Goal: Task Accomplishment & Management: Complete application form

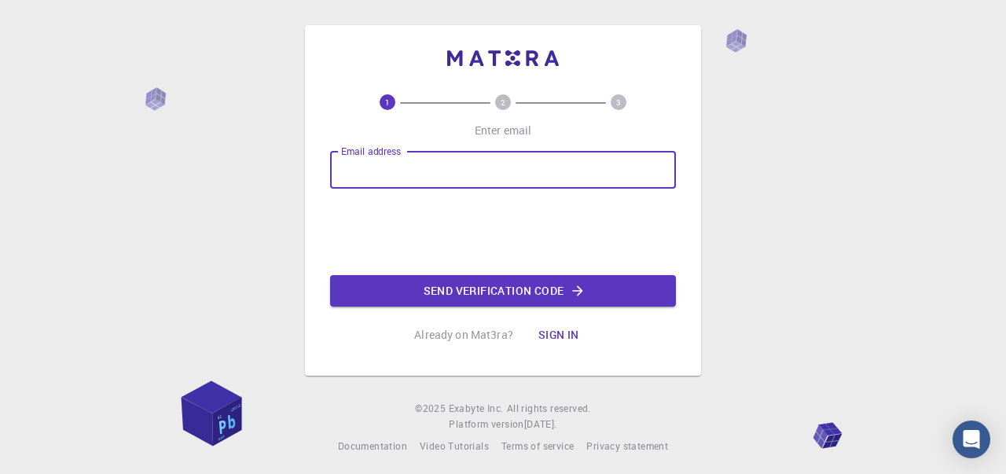
click at [420, 178] on input "Email address" at bounding box center [503, 170] width 346 height 38
type input "[EMAIL_ADDRESS][DOMAIN_NAME]"
click at [494, 298] on button "Send verification code" at bounding box center [503, 290] width 346 height 31
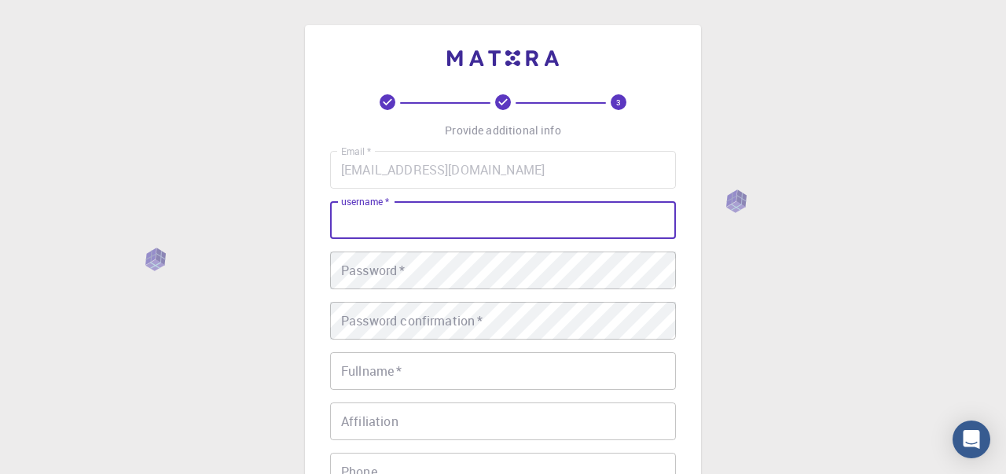
click at [424, 230] on input "username   *" at bounding box center [503, 220] width 346 height 38
click at [424, 223] on input "username   *" at bounding box center [503, 220] width 346 height 38
click at [419, 231] on input "username   *" at bounding box center [503, 220] width 346 height 38
type input "kelokely"
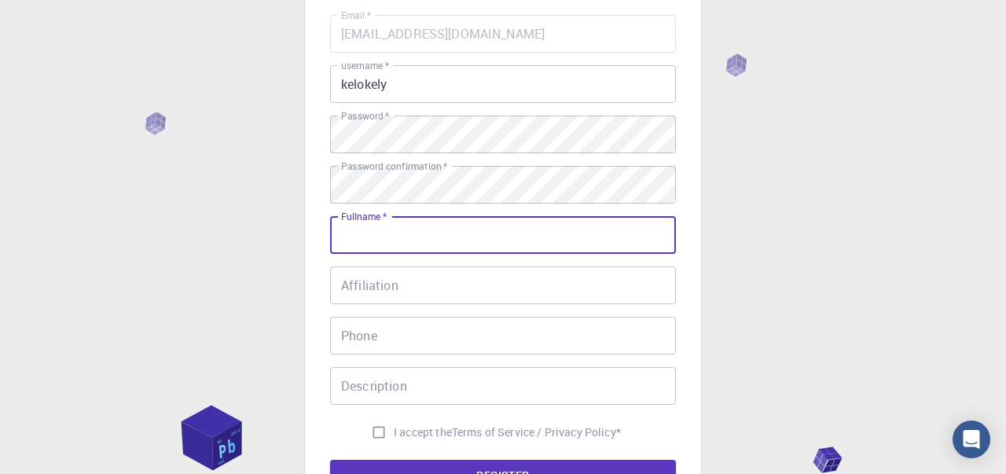
scroll to position [141, 0]
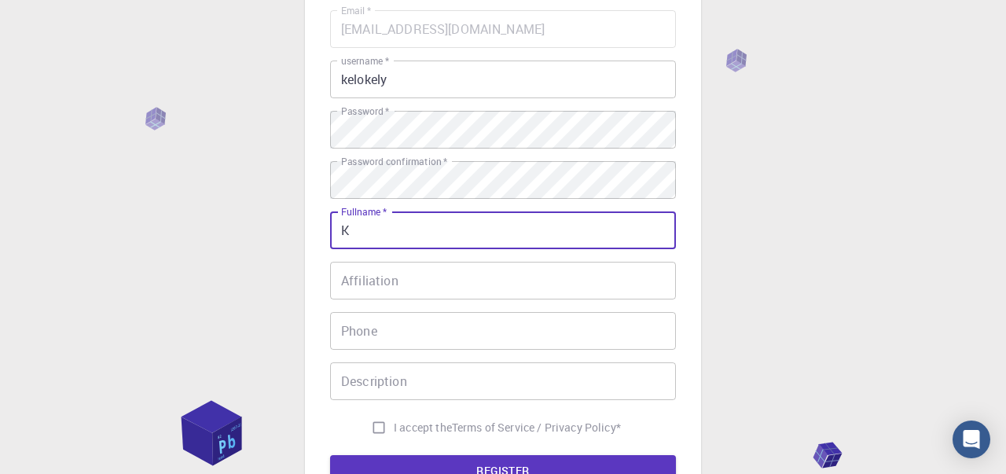
type input "[PERSON_NAME]"
type input "3077666136"
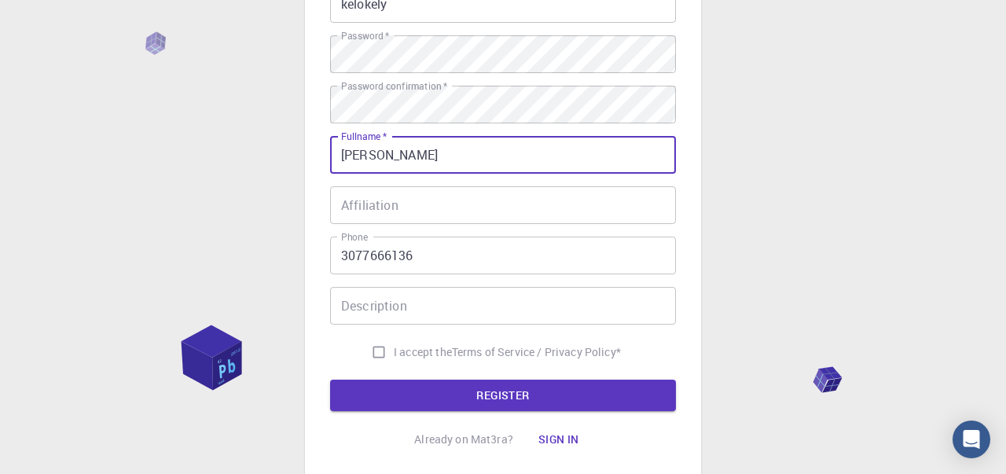
scroll to position [217, 0]
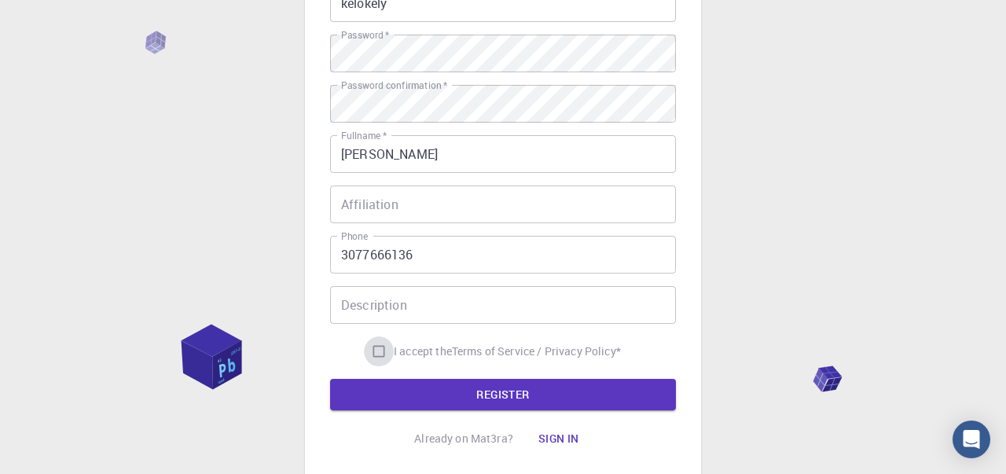
click at [388, 346] on input "I accept the Terms of Service / Privacy Policy *" at bounding box center [379, 351] width 30 height 30
checkbox input "true"
click at [414, 393] on button "REGISTER" at bounding box center [503, 394] width 346 height 31
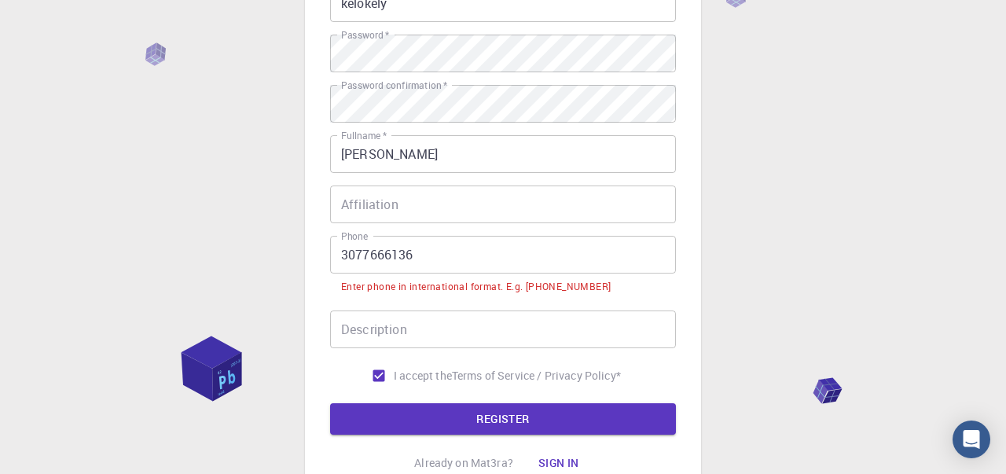
click at [337, 262] on input "3077666136" at bounding box center [503, 255] width 346 height 38
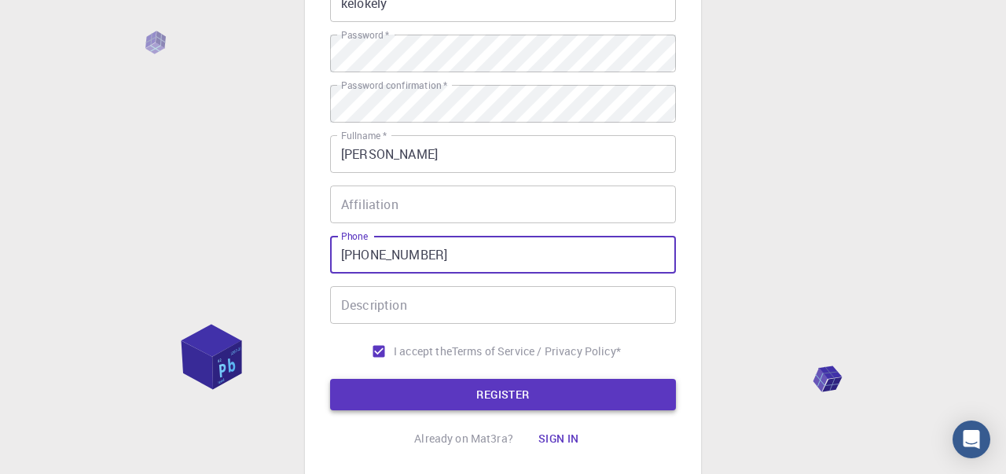
type input "[PHONE_NUMBER]"
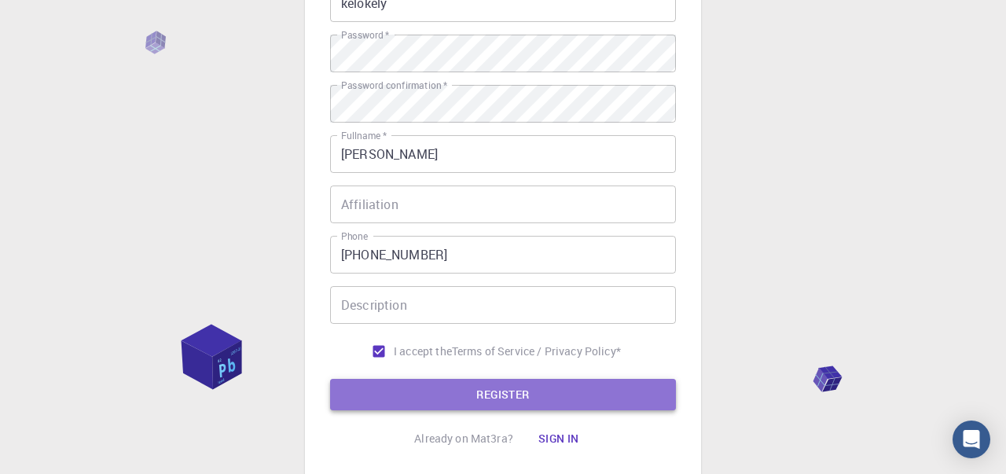
click at [443, 384] on button "REGISTER" at bounding box center [503, 394] width 346 height 31
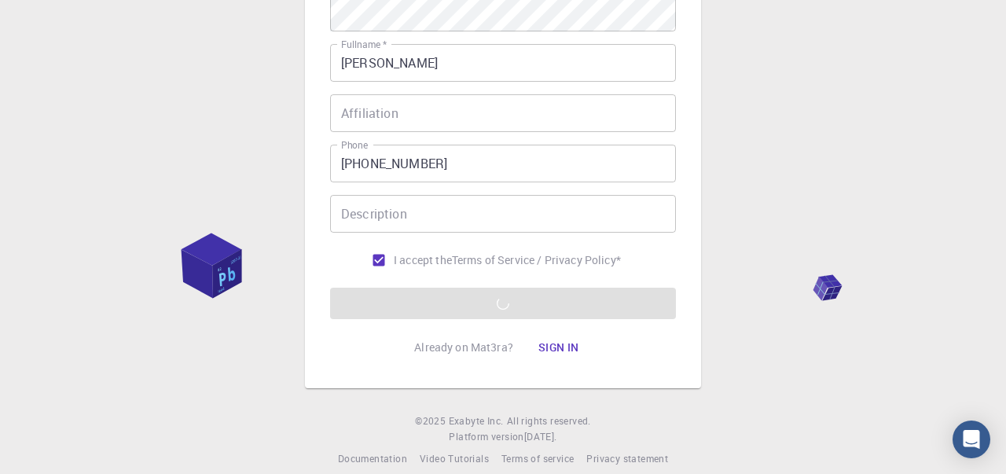
scroll to position [328, 0]
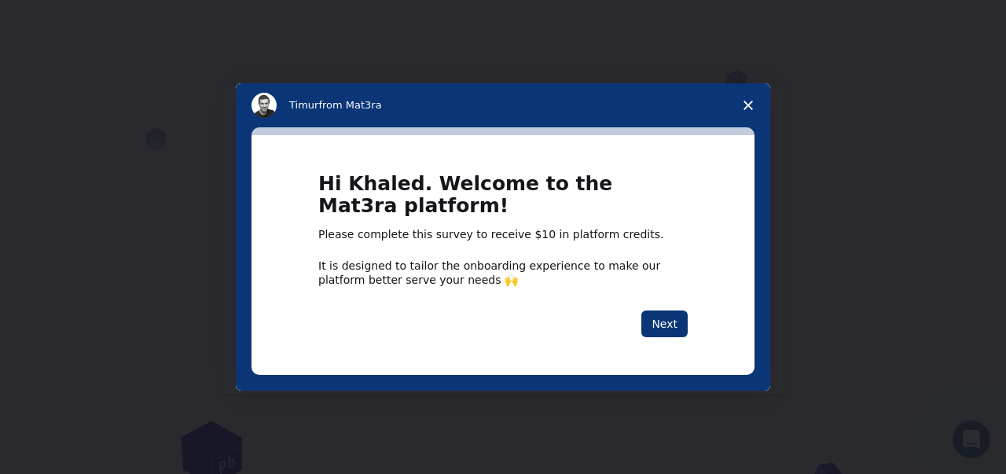
click at [681, 163] on div "Hi Khaled. Welcome to the Mat3ra platform! Please complete this survey to recei…" at bounding box center [502, 255] width 503 height 240
click at [733, 115] on span "Close survey" at bounding box center [748, 105] width 44 height 44
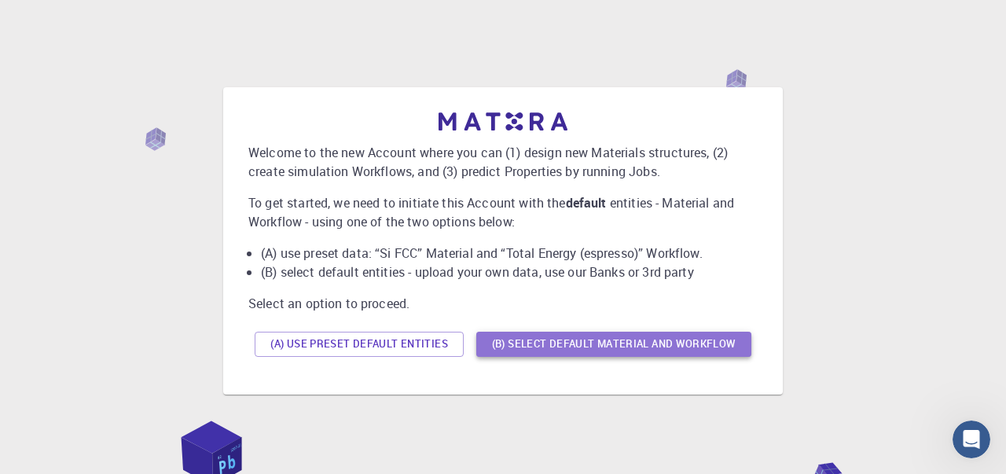
click at [590, 345] on button "(B) Select default material and workflow" at bounding box center [613, 344] width 275 height 25
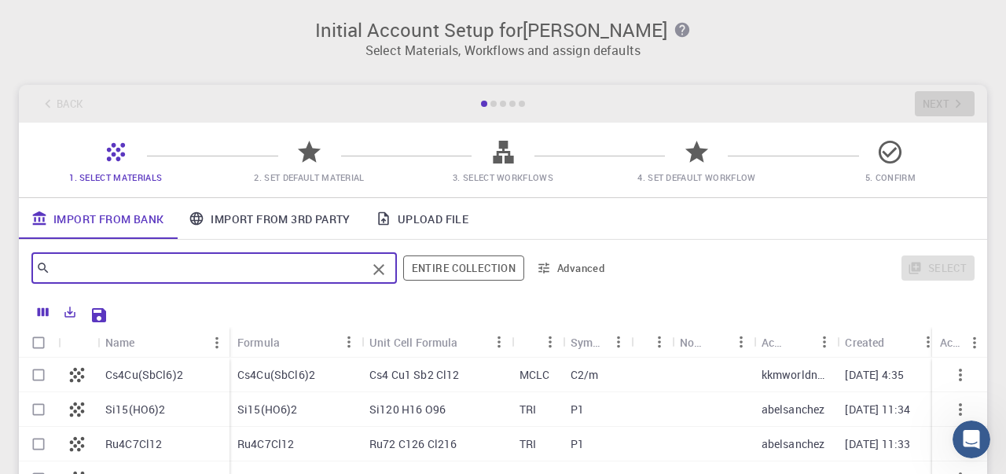
click at [264, 262] on input "text" at bounding box center [208, 268] width 316 height 22
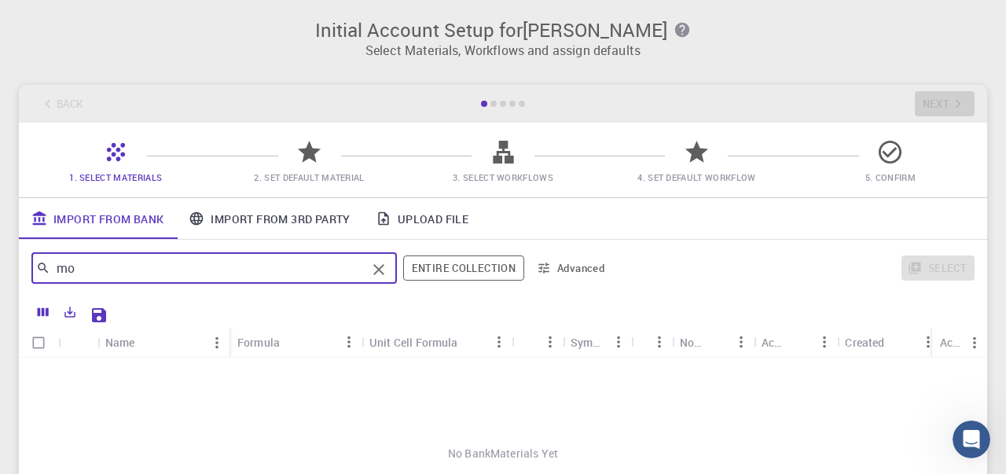
type input "m"
type input "p"
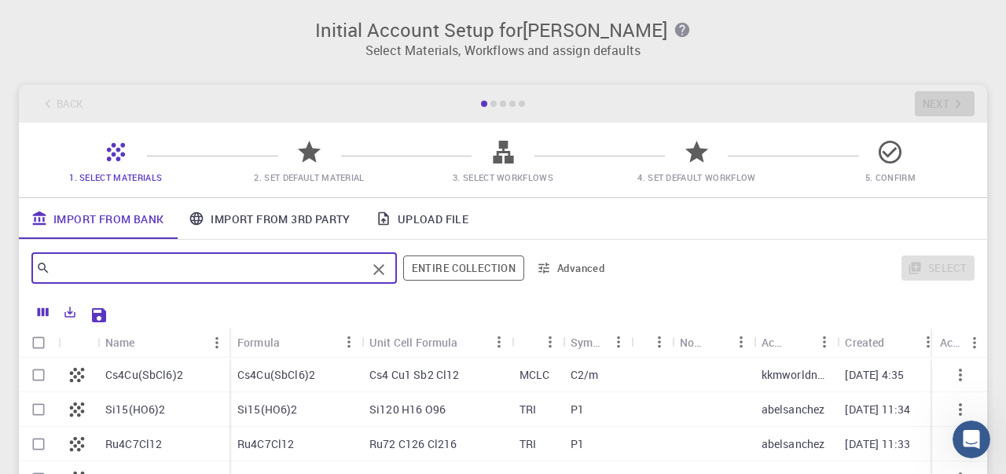
click at [46, 371] on input "Select row" at bounding box center [39, 375] width 30 height 30
checkbox input "true"
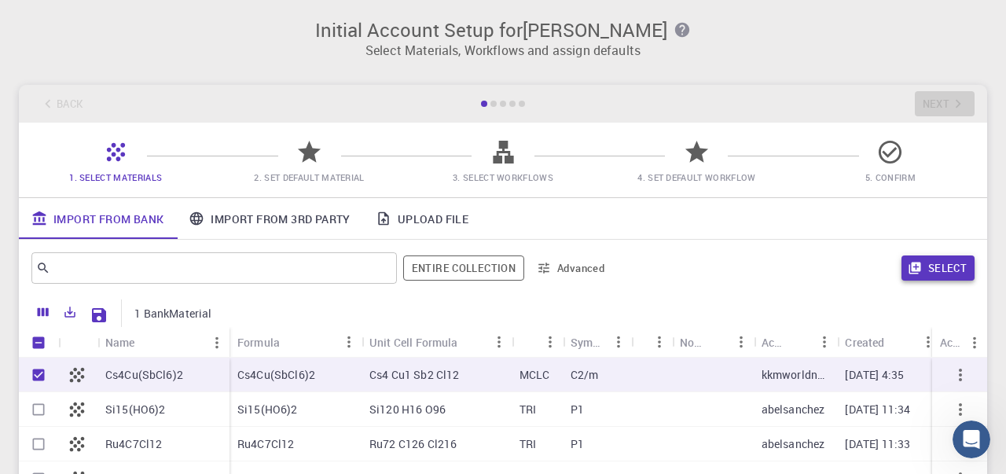
click at [943, 271] on button "Select" at bounding box center [937, 267] width 73 height 25
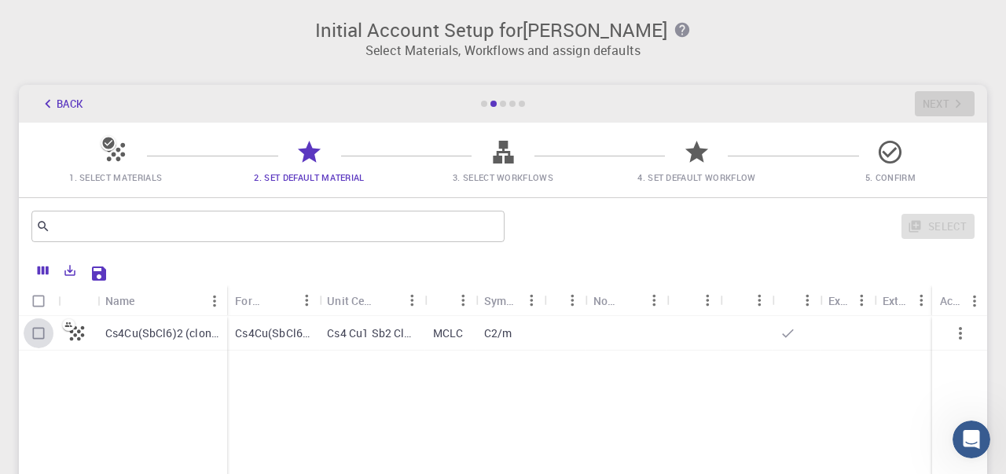
click at [50, 332] on input "Select row" at bounding box center [39, 333] width 30 height 30
checkbox input "true"
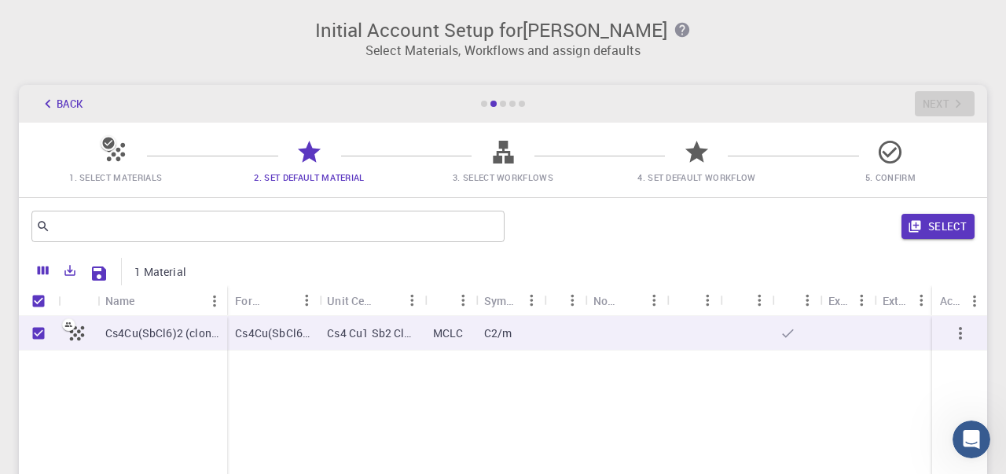
click at [944, 240] on div "Select" at bounding box center [743, 226] width 464 height 38
click at [944, 226] on button "Select" at bounding box center [937, 226] width 73 height 25
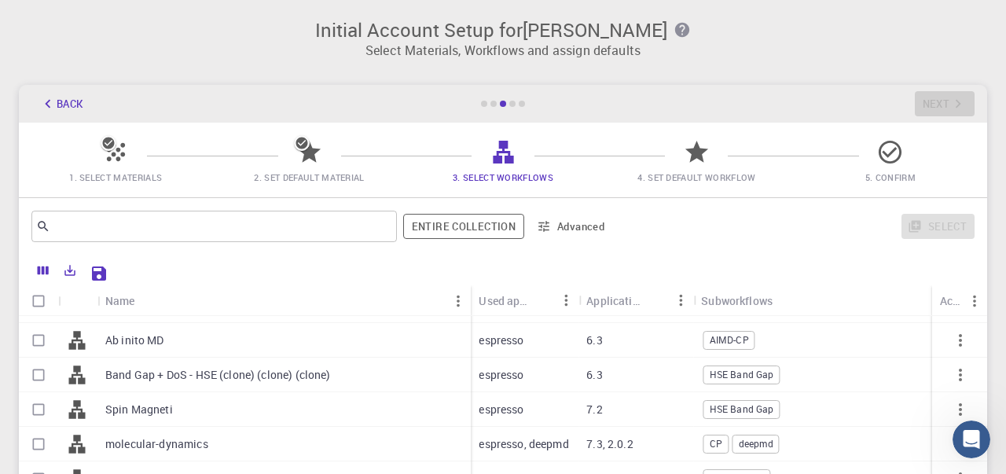
scroll to position [94, 0]
click at [40, 344] on input "Select row" at bounding box center [39, 343] width 30 height 30
checkbox input "true"
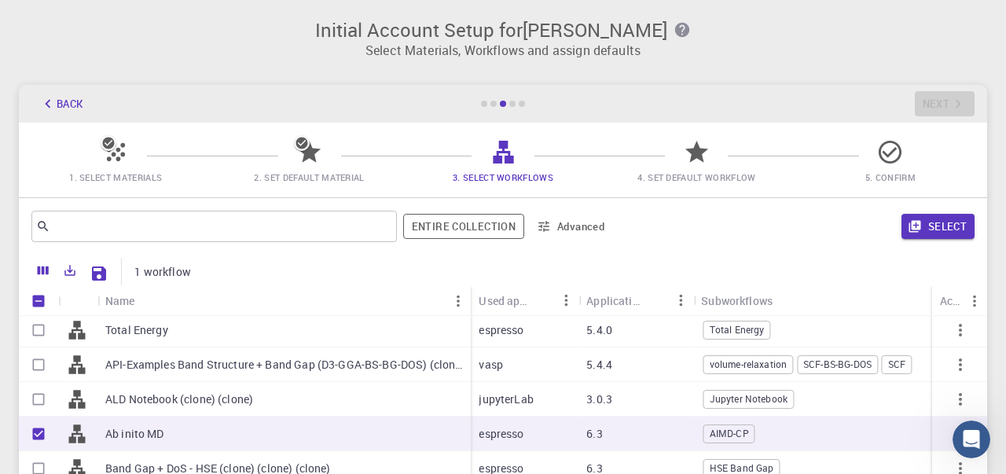
scroll to position [0, 0]
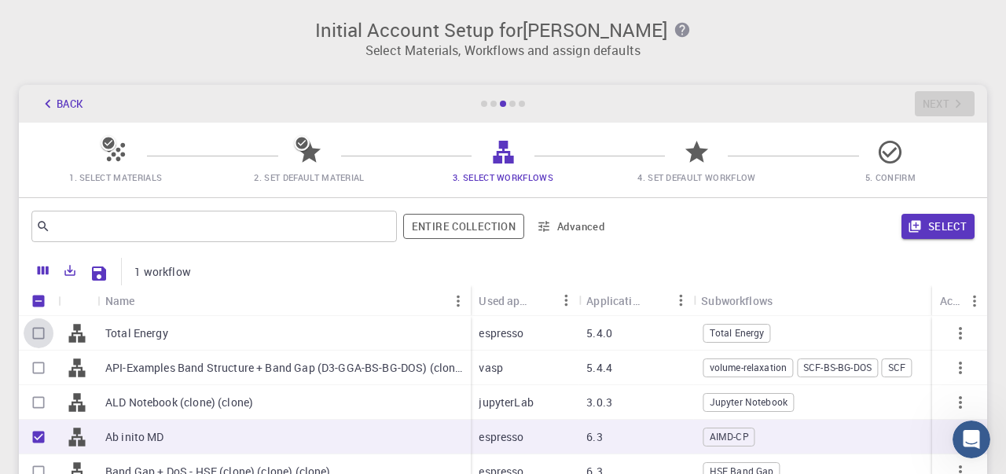
click at [41, 336] on input "Select row" at bounding box center [39, 333] width 30 height 30
checkbox input "true"
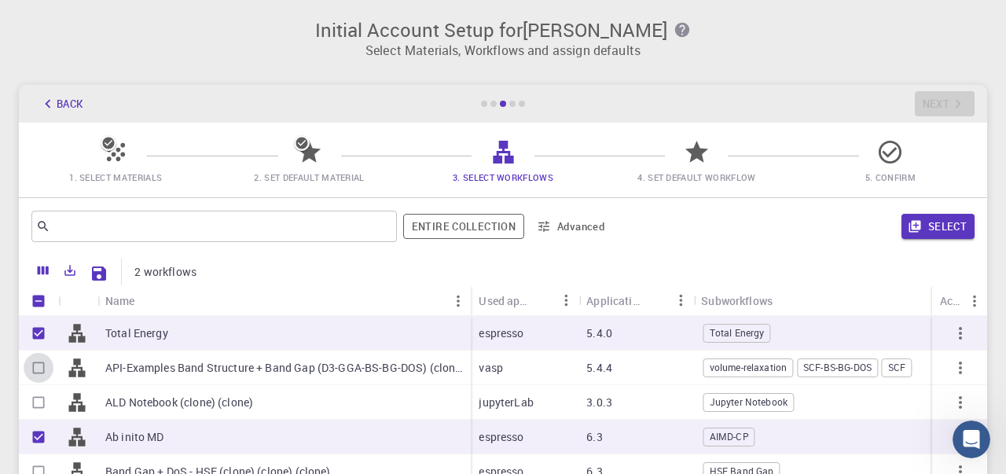
click at [35, 365] on input "Select row" at bounding box center [39, 368] width 30 height 30
checkbox input "true"
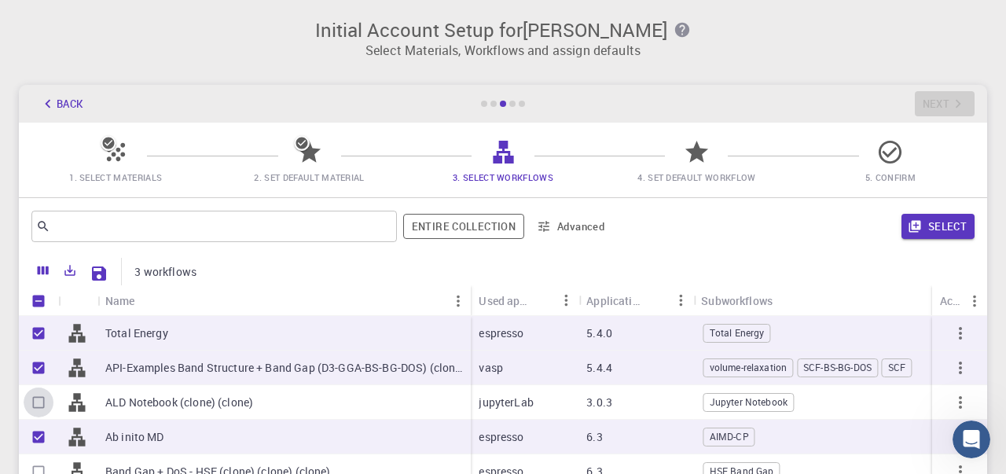
click at [33, 409] on input "Select row" at bounding box center [39, 402] width 30 height 30
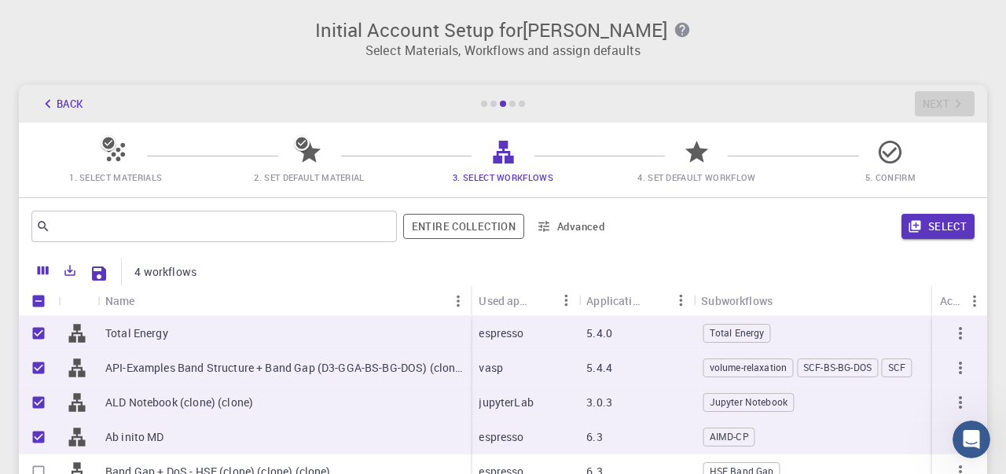
scroll to position [5, 0]
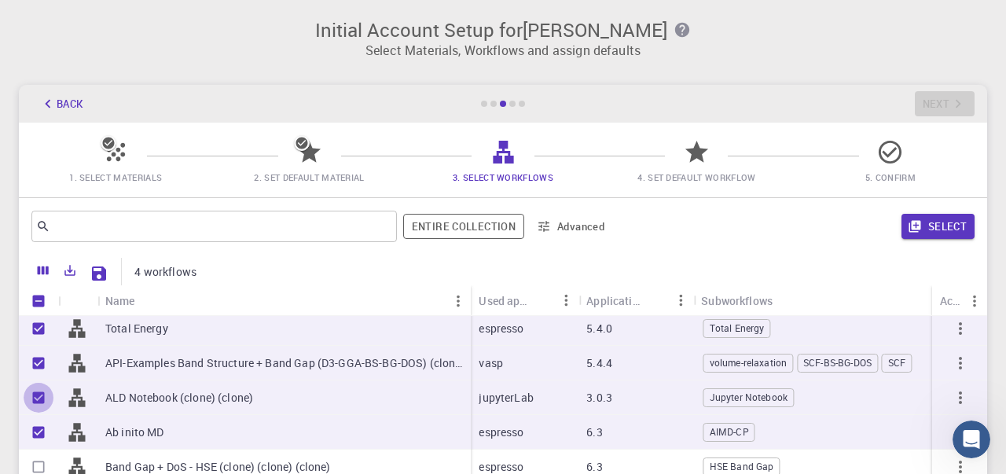
click at [34, 398] on input "Unselect row" at bounding box center [39, 398] width 30 height 30
checkbox input "false"
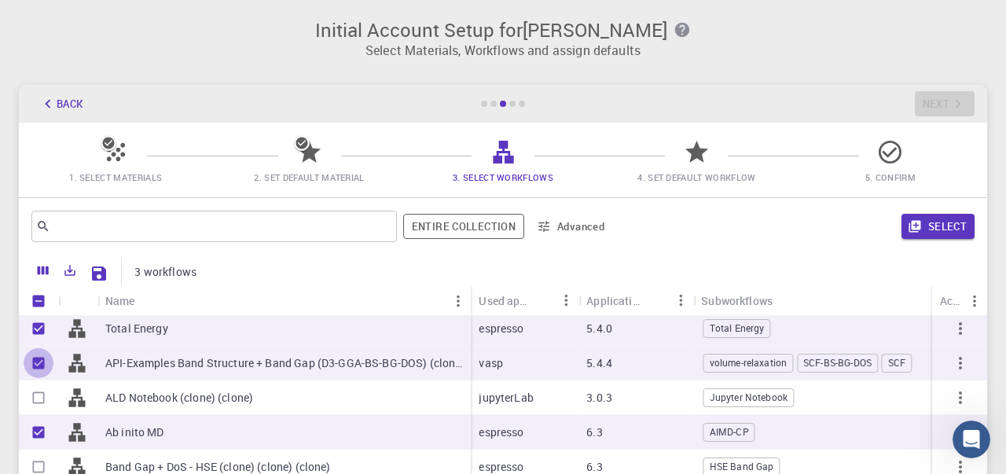
click at [33, 361] on input "Unselect row" at bounding box center [39, 363] width 30 height 30
checkbox input "false"
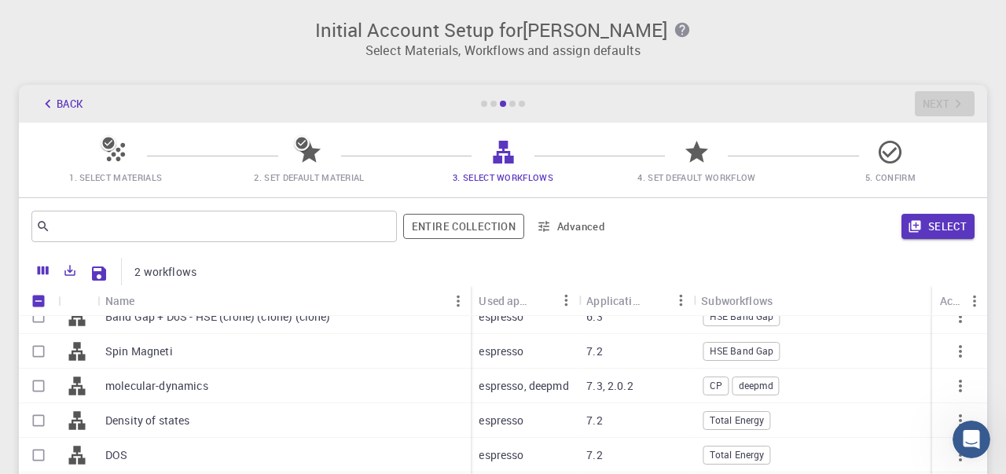
scroll to position [160, 0]
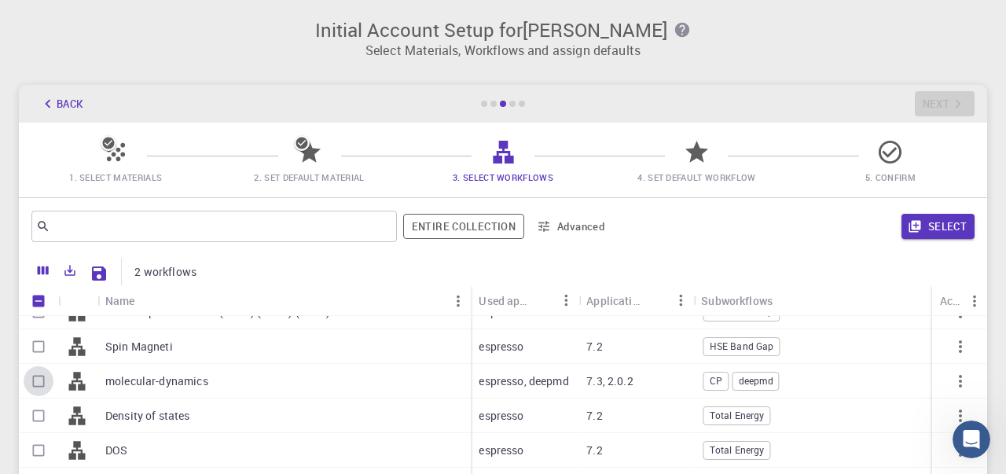
click at [43, 383] on input "Select row" at bounding box center [39, 381] width 30 height 30
checkbox input "true"
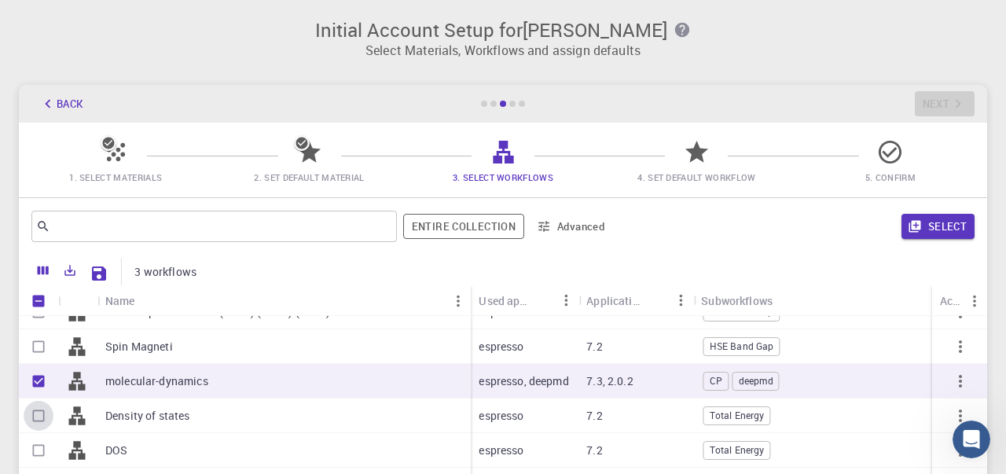
click at [35, 419] on input "Select row" at bounding box center [39, 416] width 30 height 30
checkbox input "true"
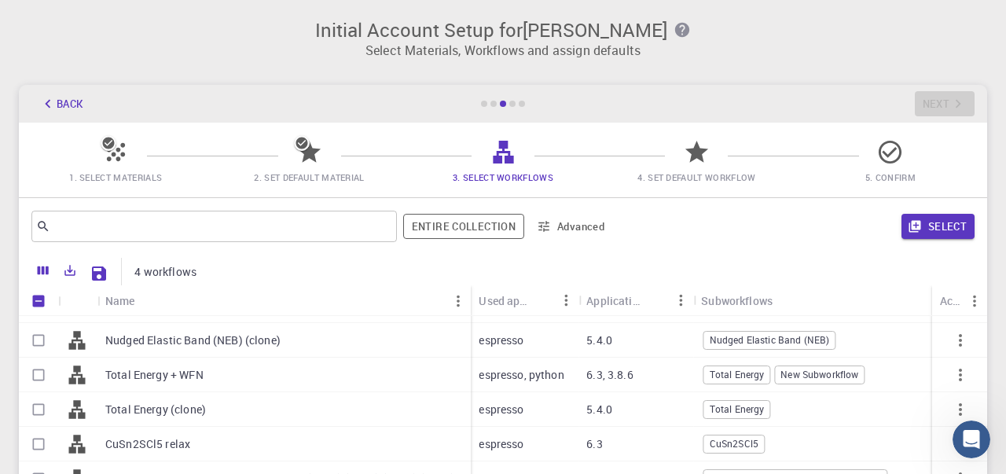
scroll to position [374, 0]
click at [35, 380] on input "Select row" at bounding box center [39, 374] width 30 height 30
checkbox input "true"
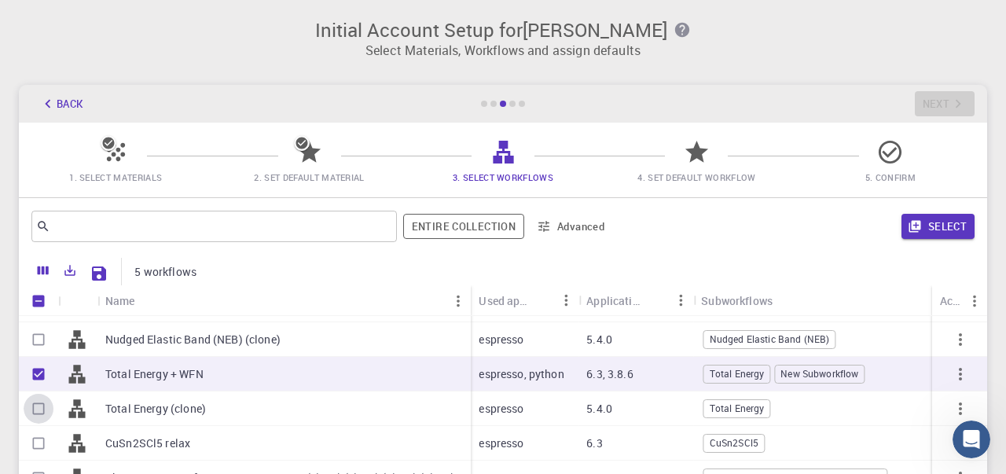
click at [39, 412] on input "Select row" at bounding box center [39, 409] width 30 height 30
checkbox input "true"
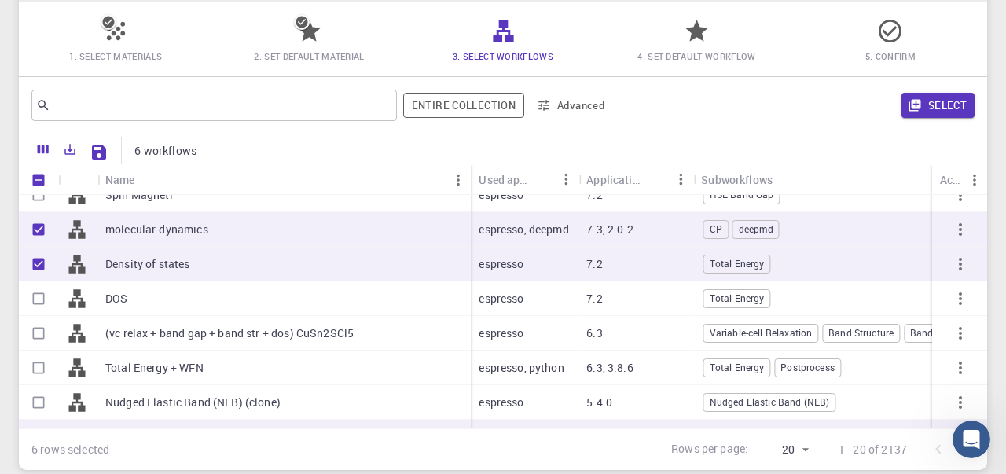
scroll to position [0, 0]
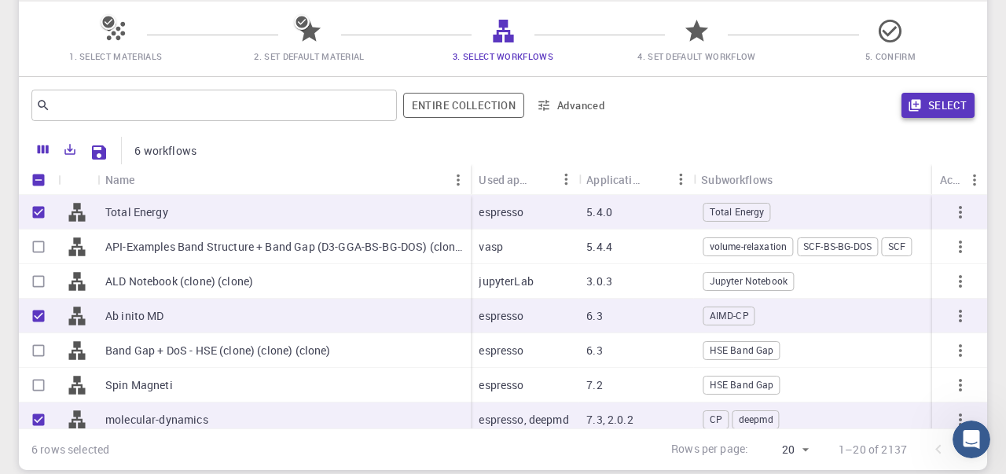
click at [949, 110] on button "Select" at bounding box center [937, 105] width 73 height 25
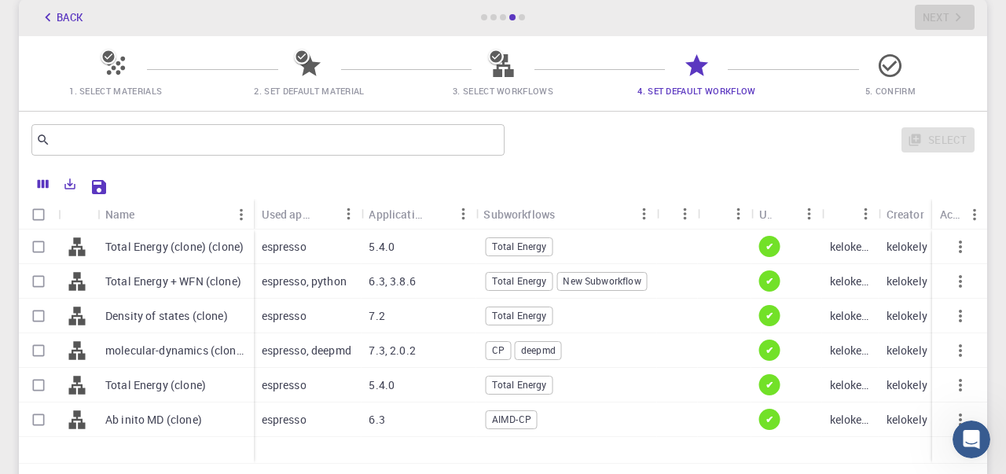
scroll to position [75, 0]
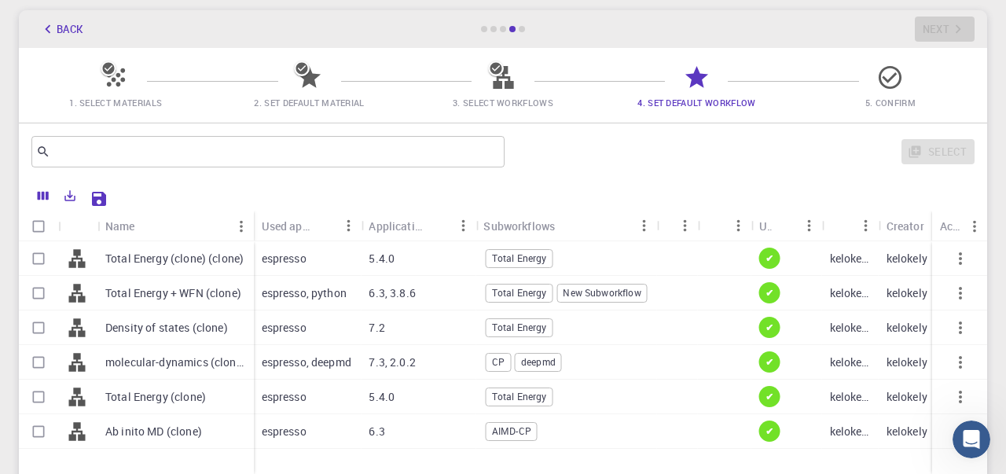
click at [34, 225] on input "Select all rows" at bounding box center [39, 226] width 30 height 30
checkbox input "true"
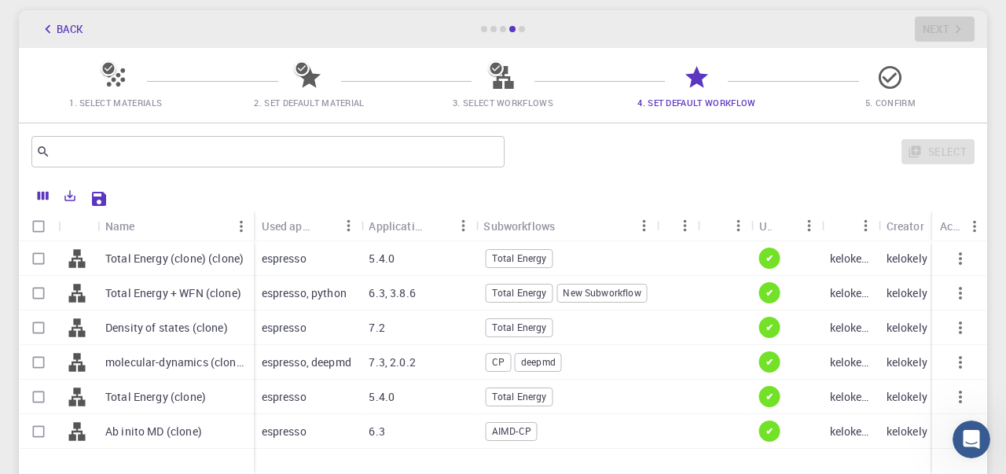
checkbox input "true"
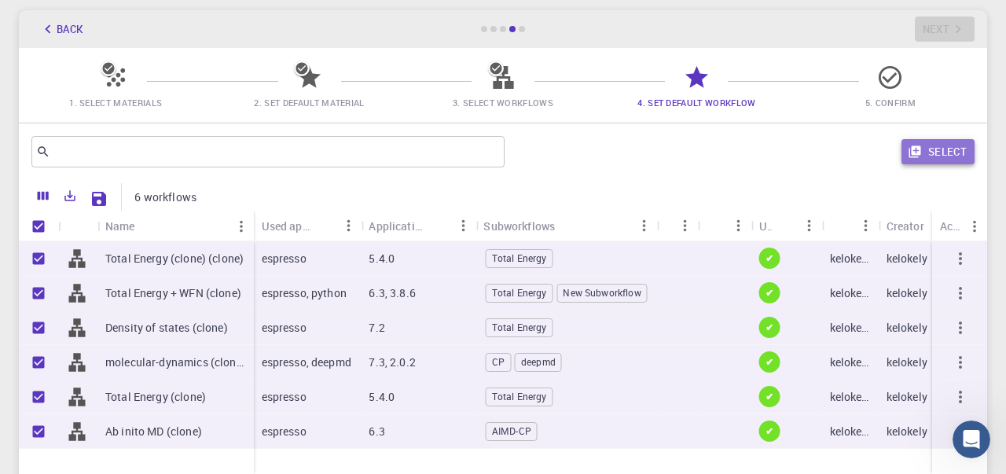
click at [937, 149] on button "Select" at bounding box center [937, 151] width 73 height 25
checkbox input "false"
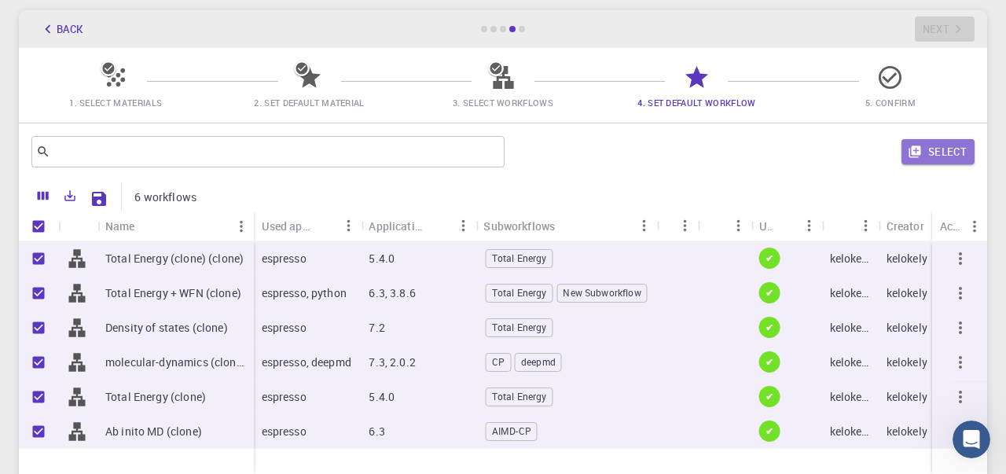
checkbox input "false"
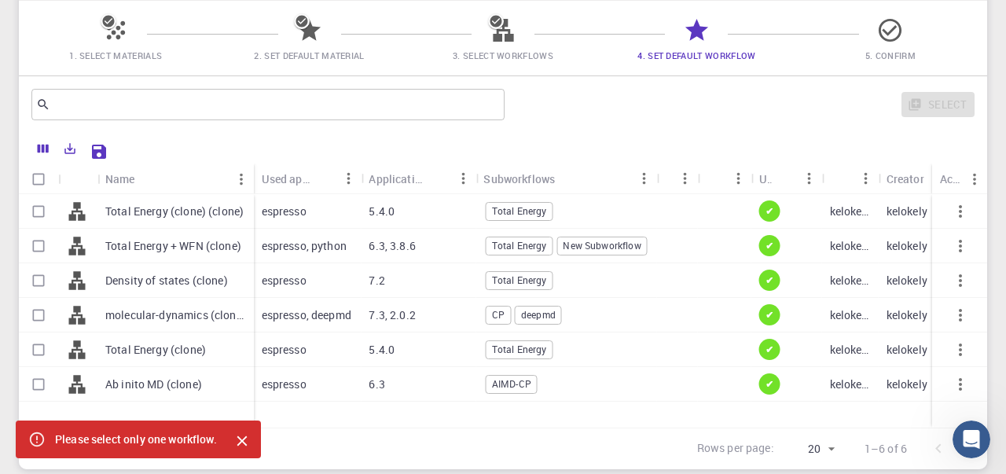
scroll to position [130, 0]
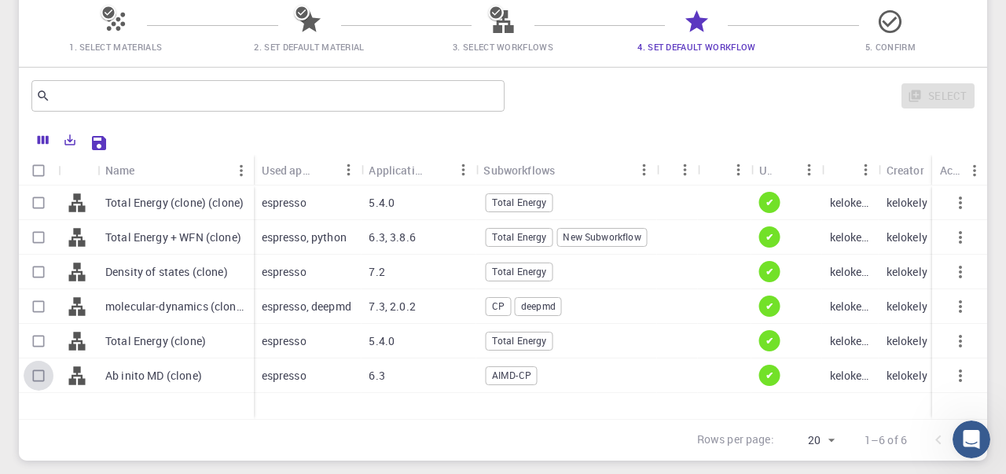
click at [42, 379] on input "Select row" at bounding box center [39, 376] width 30 height 30
checkbox input "true"
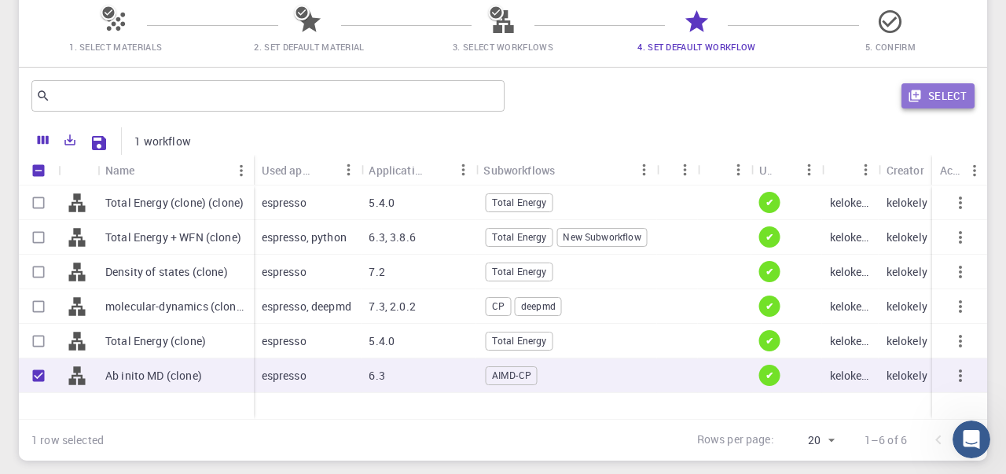
click at [938, 90] on button "Select" at bounding box center [937, 95] width 73 height 25
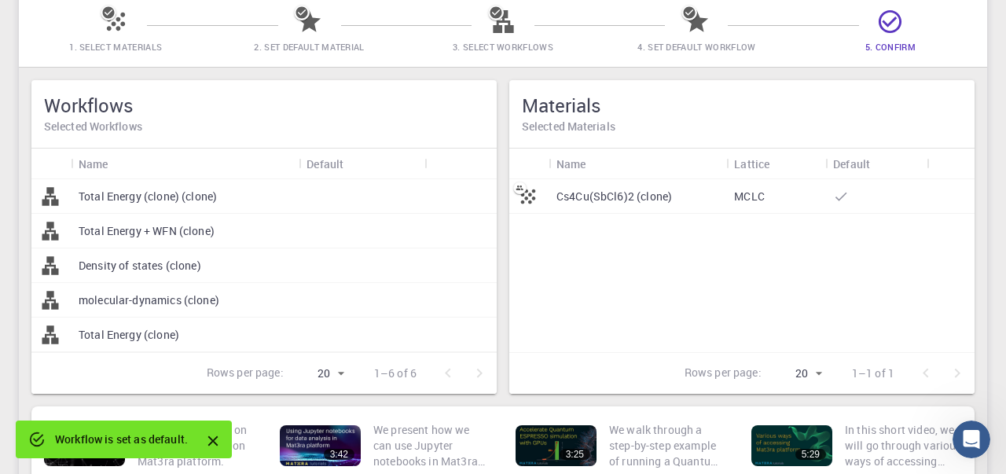
scroll to position [35, 0]
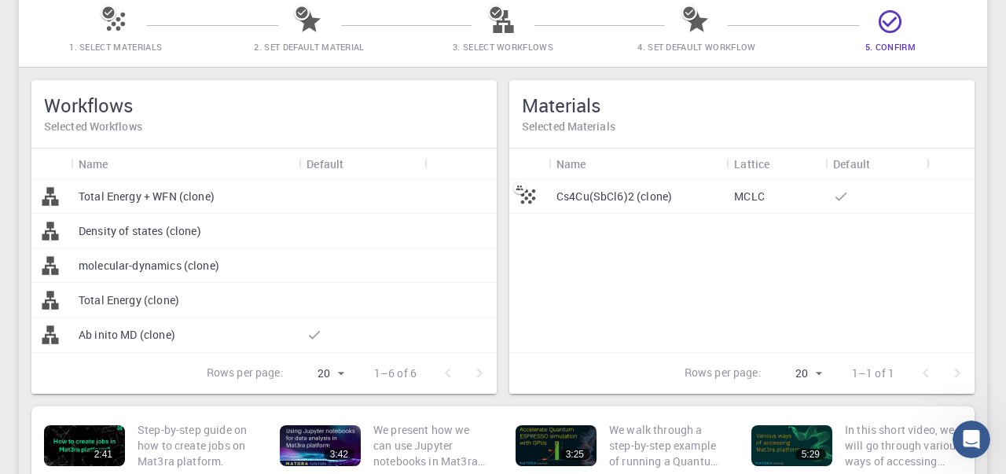
click at [648, 202] on p "Cs4Cu(SbCl6)2 (clone)" at bounding box center [614, 197] width 116 height 16
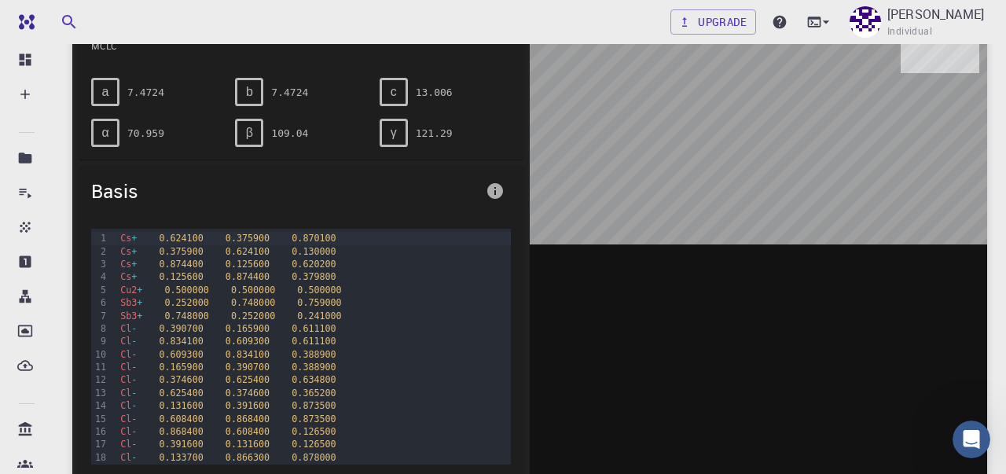
scroll to position [174, 0]
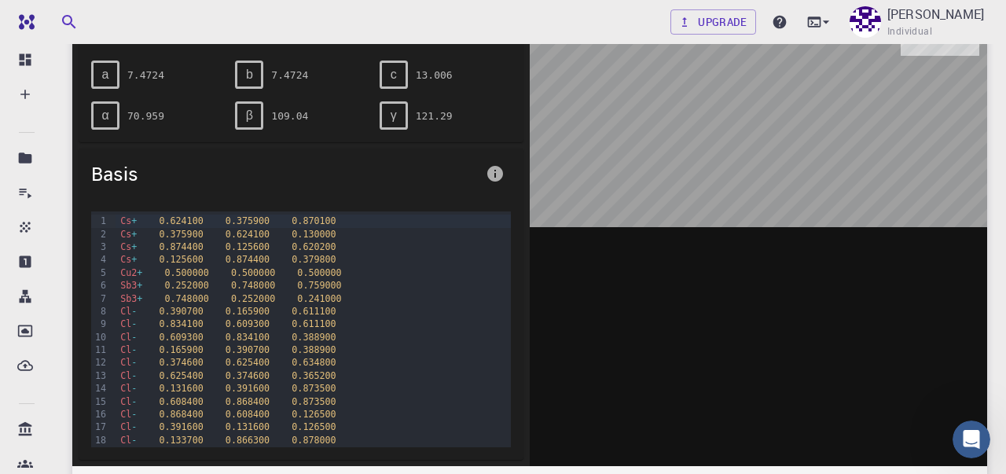
drag, startPoint x: 772, startPoint y: 152, endPoint x: 702, endPoint y: 149, distance: 70.0
click at [702, 149] on div at bounding box center [758, 221] width 457 height 489
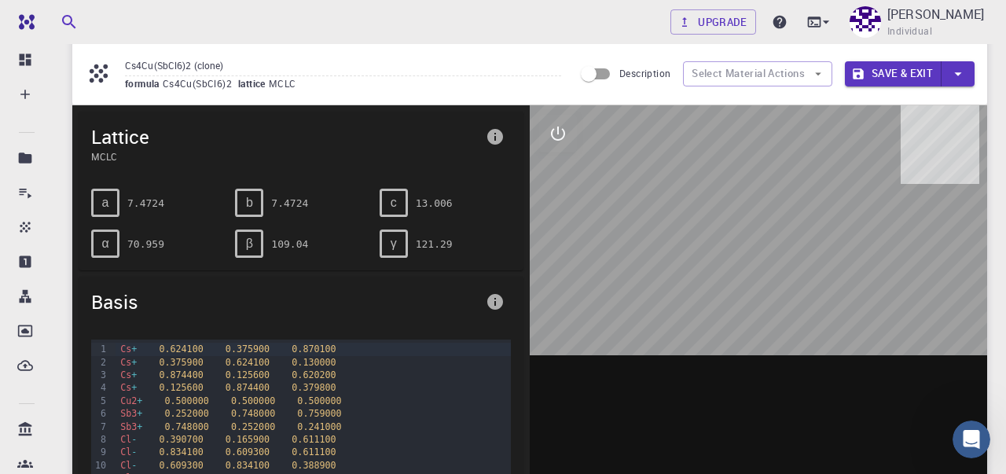
scroll to position [0, 0]
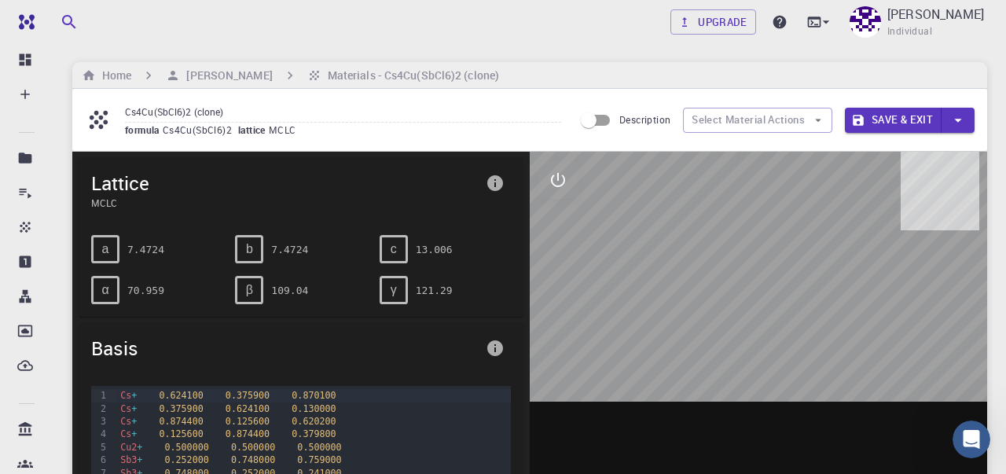
click at [608, 123] on input "Description" at bounding box center [589, 120] width 90 height 30
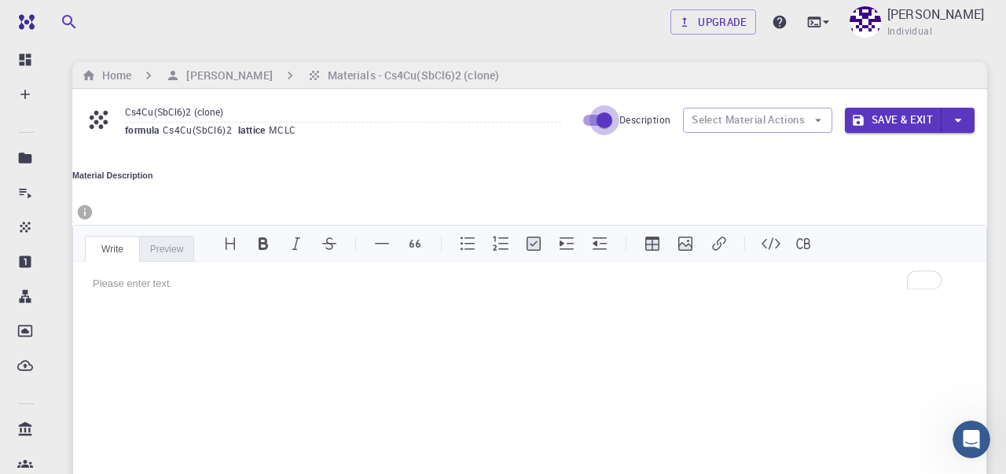
click at [586, 127] on input "Description" at bounding box center [605, 120] width 90 height 30
checkbox input "false"
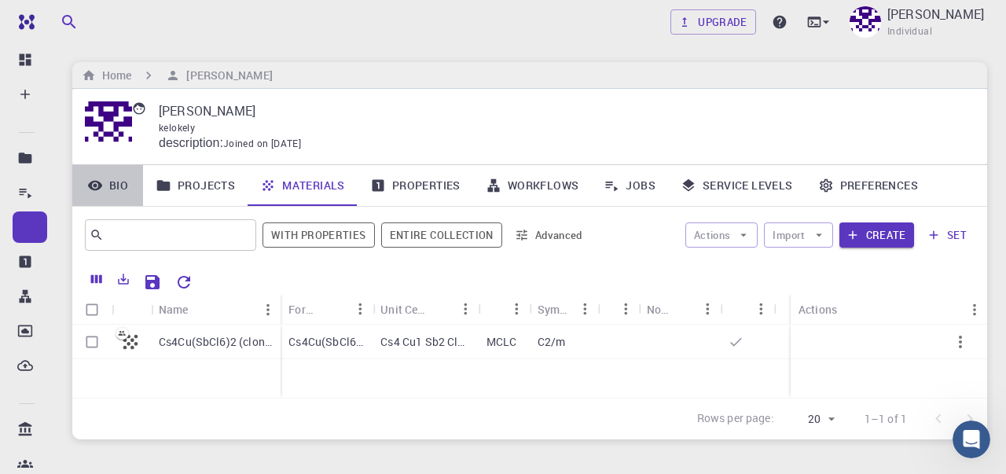
click at [124, 190] on link "Bio" at bounding box center [107, 185] width 71 height 41
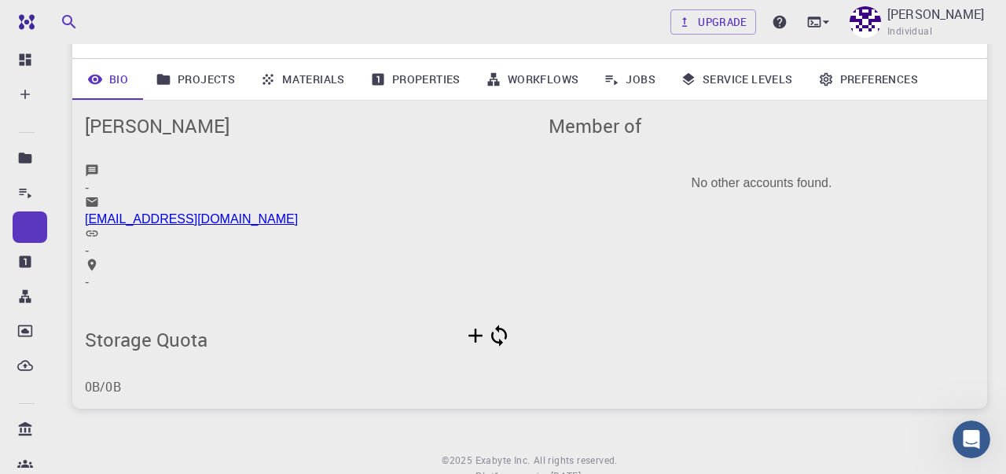
scroll to position [111, 0]
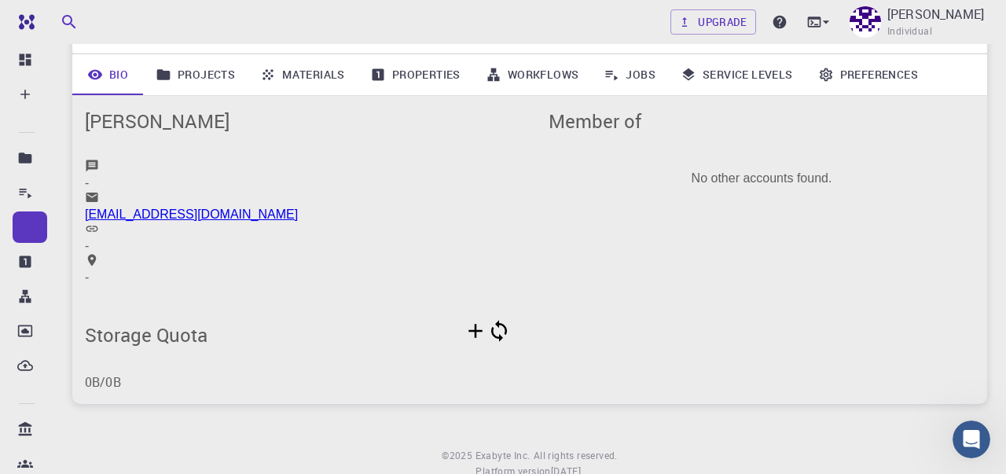
click at [212, 80] on link "Projects" at bounding box center [195, 74] width 105 height 41
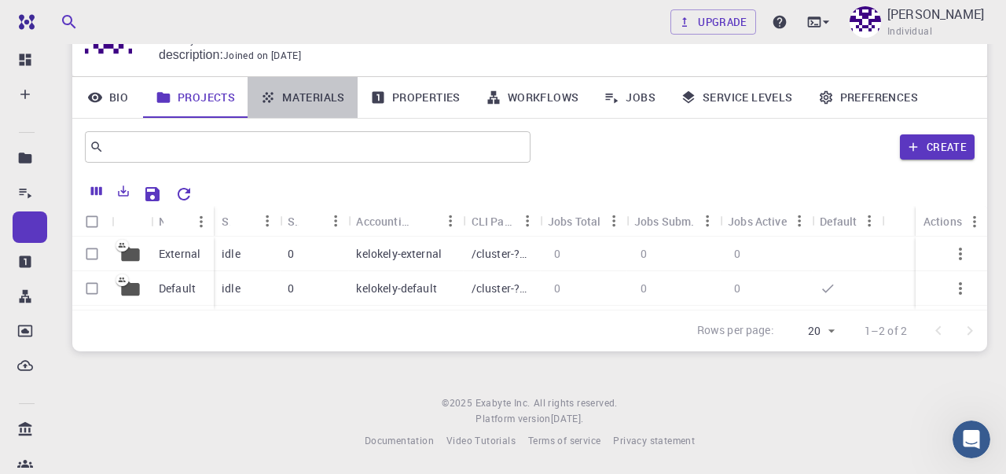
click at [310, 80] on link "Materials" at bounding box center [303, 97] width 110 height 41
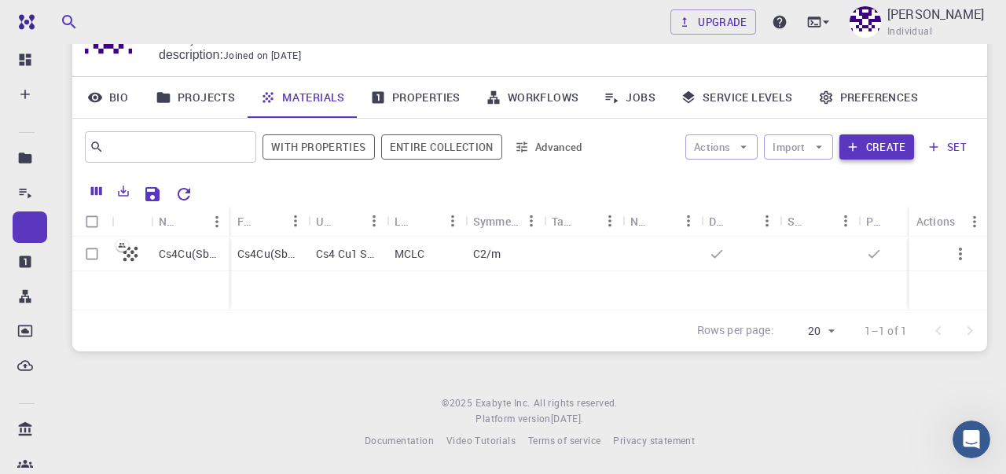
click at [863, 134] on button "Create" at bounding box center [876, 146] width 75 height 25
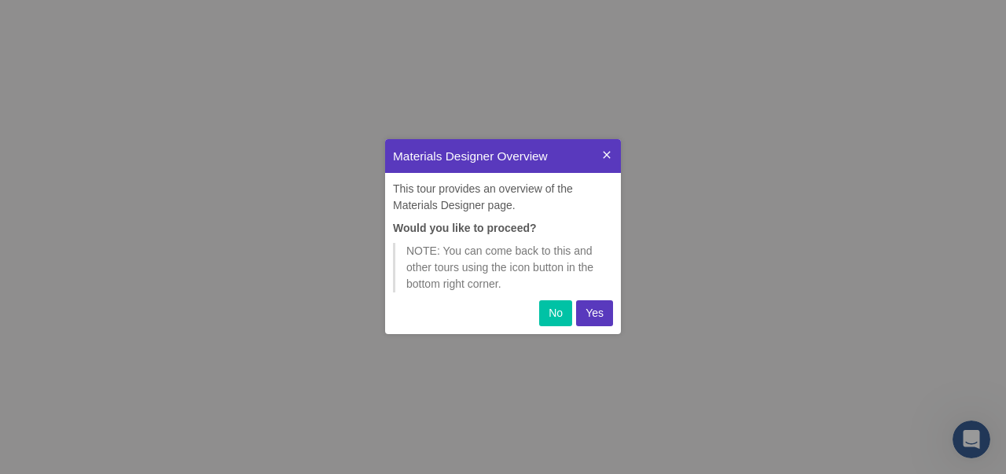
scroll to position [195, 236]
click at [590, 314] on p "Yes" at bounding box center [595, 313] width 18 height 17
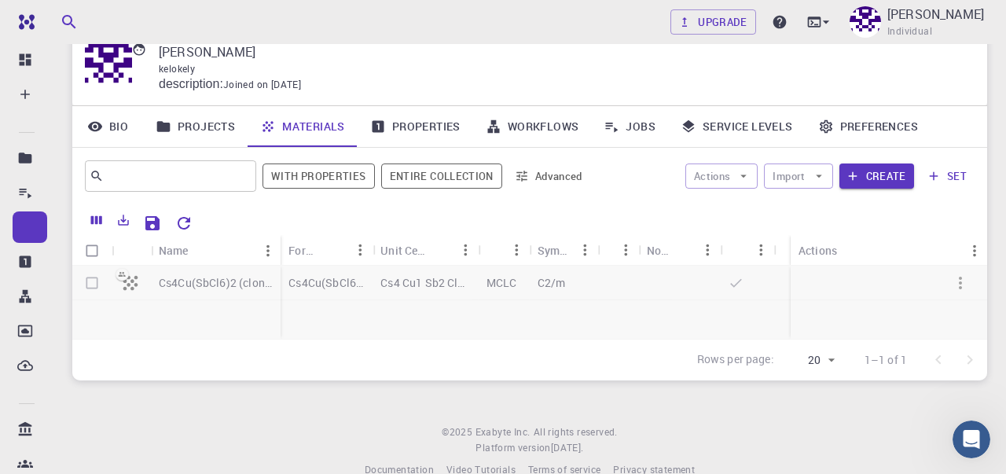
scroll to position [81, 0]
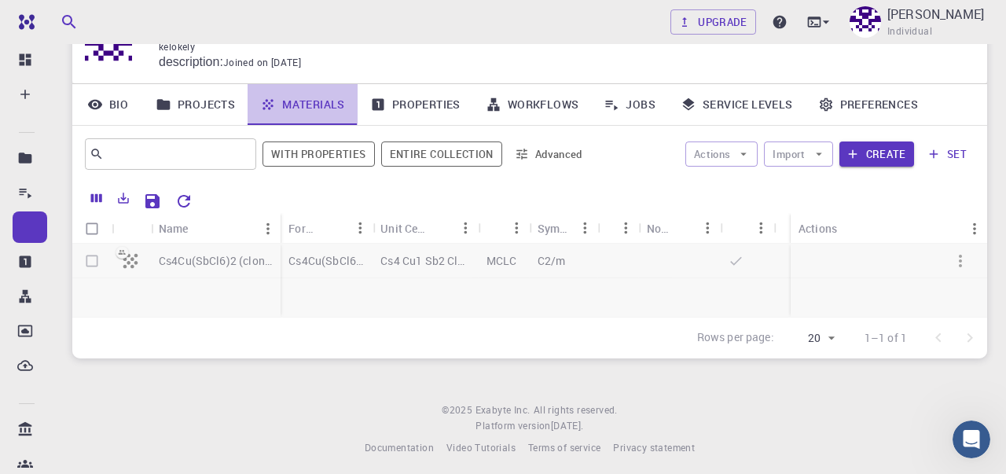
click at [332, 116] on link "Materials" at bounding box center [303, 104] width 110 height 41
click at [417, 115] on link "Properties" at bounding box center [416, 104] width 116 height 41
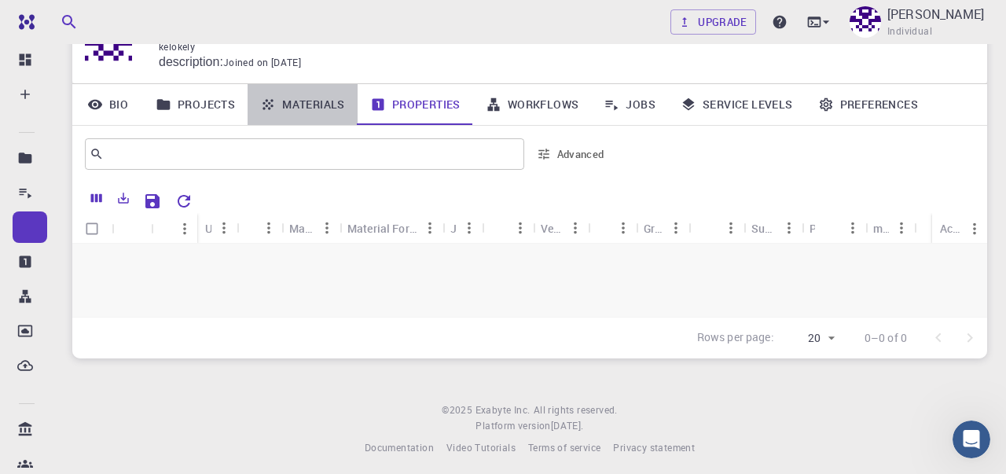
click at [313, 112] on link "Materials" at bounding box center [303, 104] width 110 height 41
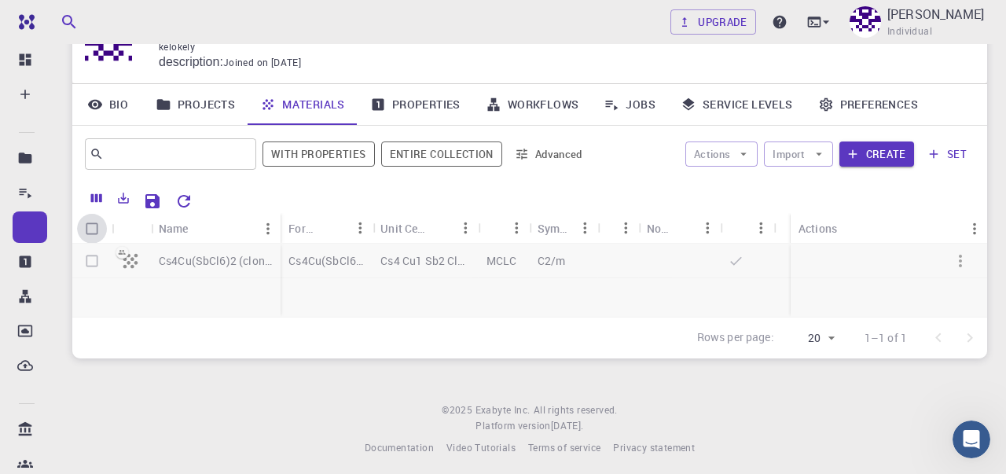
click at [90, 228] on input "Select all rows" at bounding box center [92, 229] width 30 height 30
checkbox input "true"
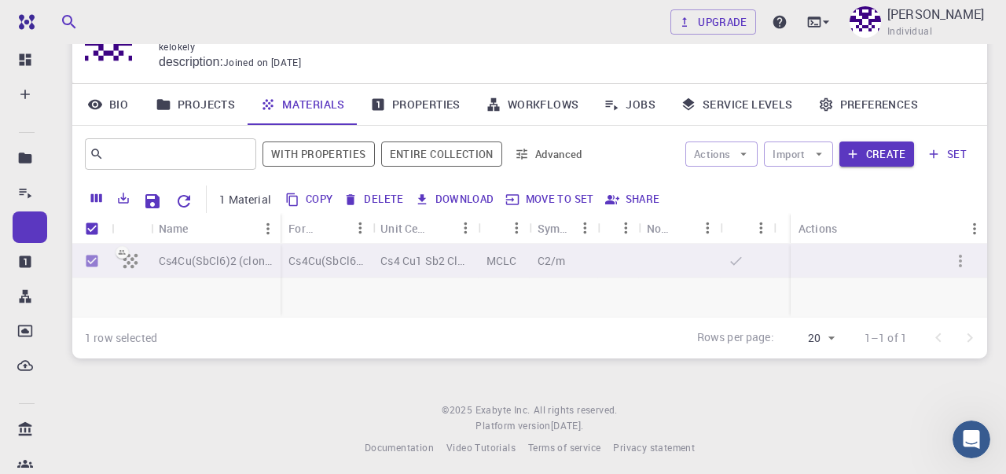
click at [400, 199] on button "Delete" at bounding box center [374, 199] width 71 height 25
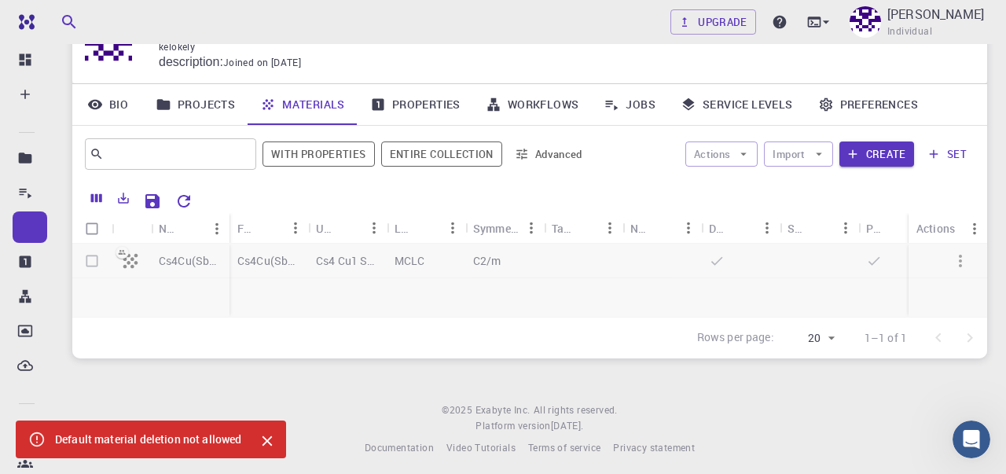
checkbox input "false"
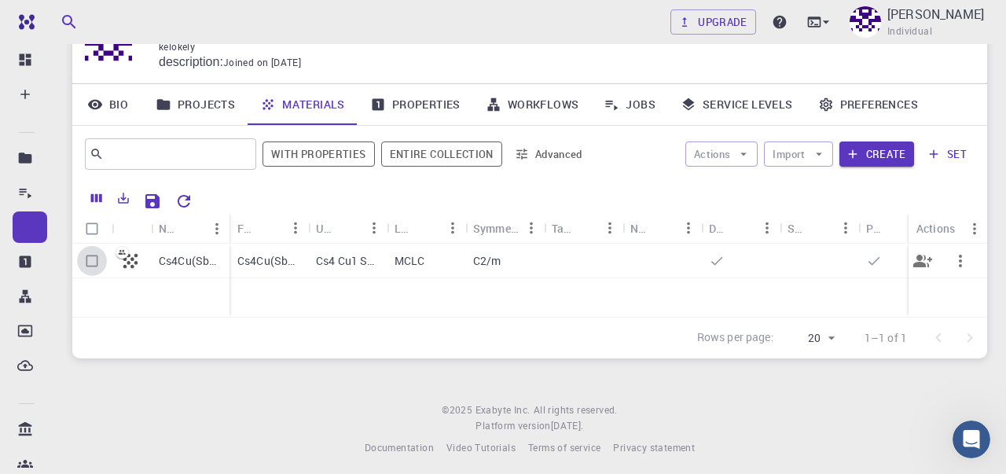
click at [90, 263] on input "Select row" at bounding box center [92, 261] width 30 height 30
checkbox input "true"
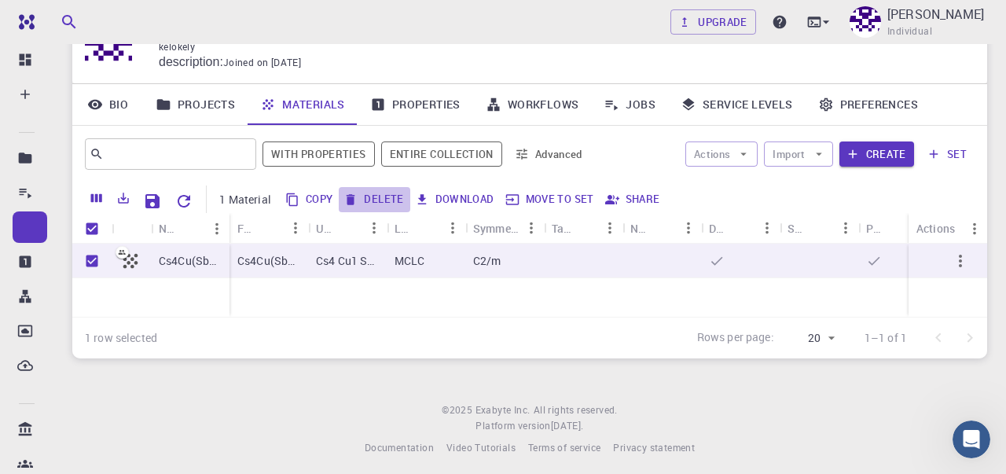
click at [393, 199] on button "Delete" at bounding box center [374, 199] width 71 height 25
checkbox input "false"
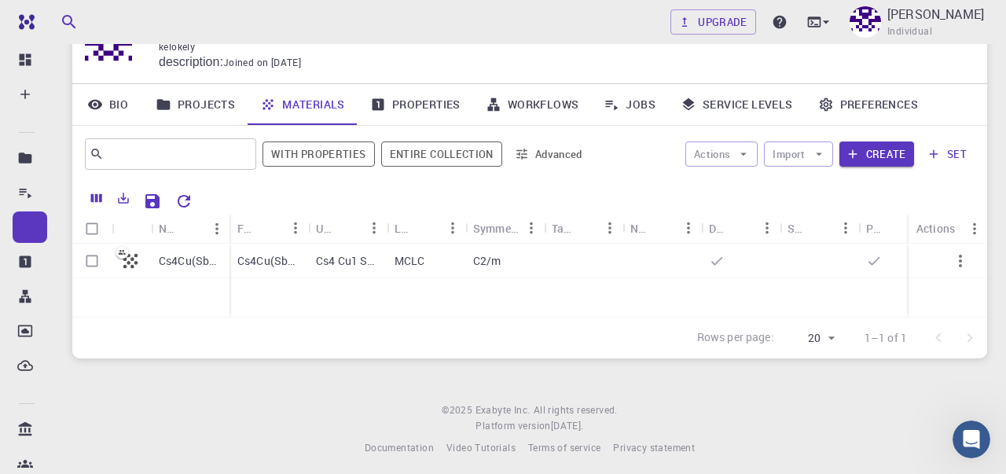
click at [944, 166] on button "set" at bounding box center [947, 153] width 54 height 25
click at [821, 157] on icon "button" at bounding box center [819, 154] width 14 height 14
click at [633, 145] on div "Actions Import Create set" at bounding box center [786, 154] width 378 height 38
click at [615, 110] on icon at bounding box center [612, 105] width 16 height 16
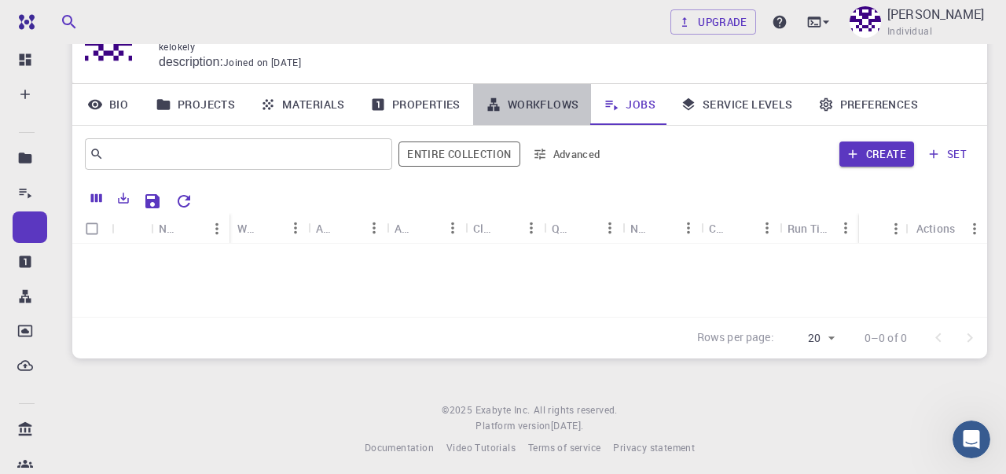
click at [516, 110] on link "Workflows" at bounding box center [532, 104] width 119 height 41
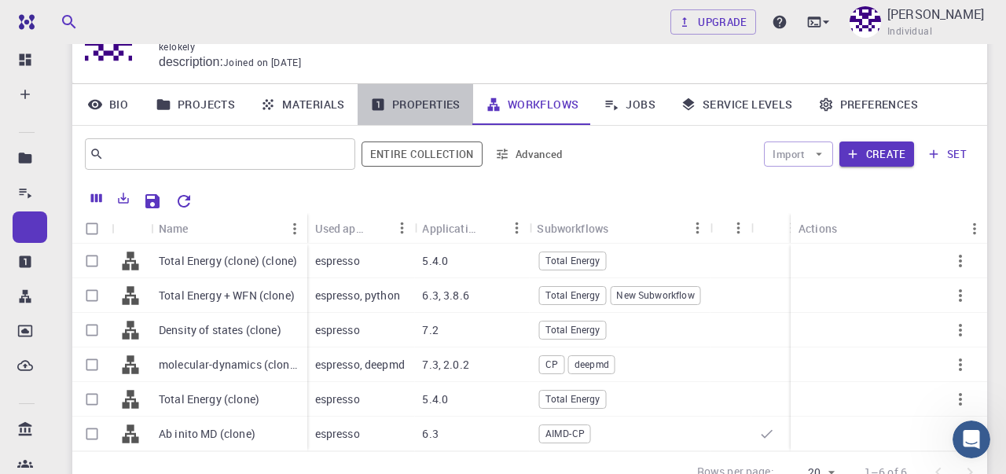
click at [436, 101] on link "Properties" at bounding box center [416, 104] width 116 height 41
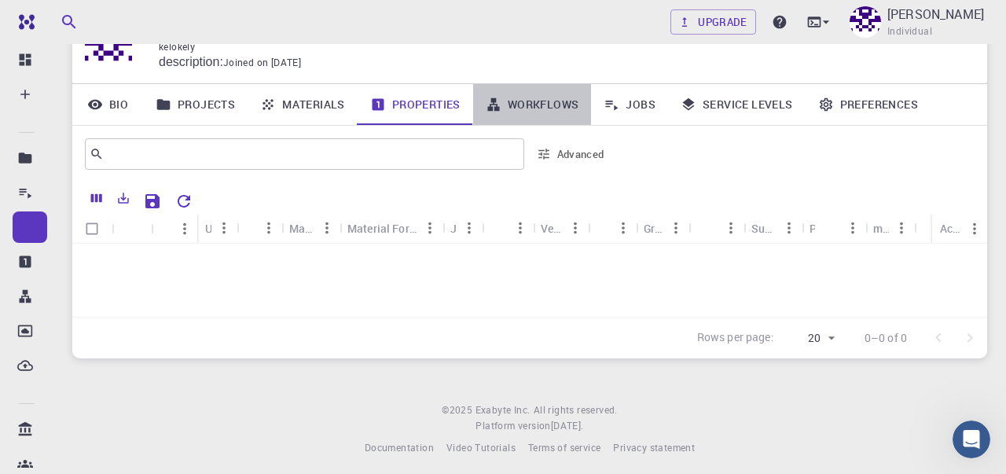
click at [513, 103] on link "Workflows" at bounding box center [532, 104] width 119 height 41
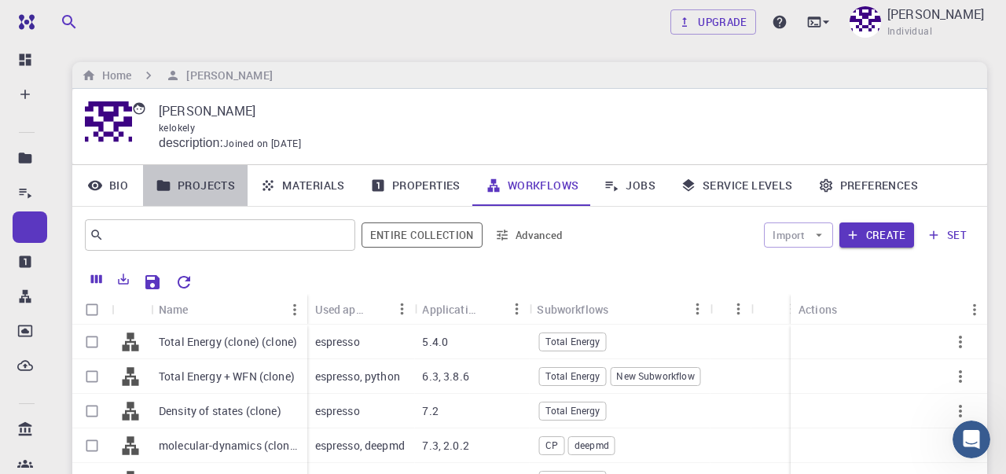
click at [209, 189] on link "Projects" at bounding box center [195, 185] width 105 height 41
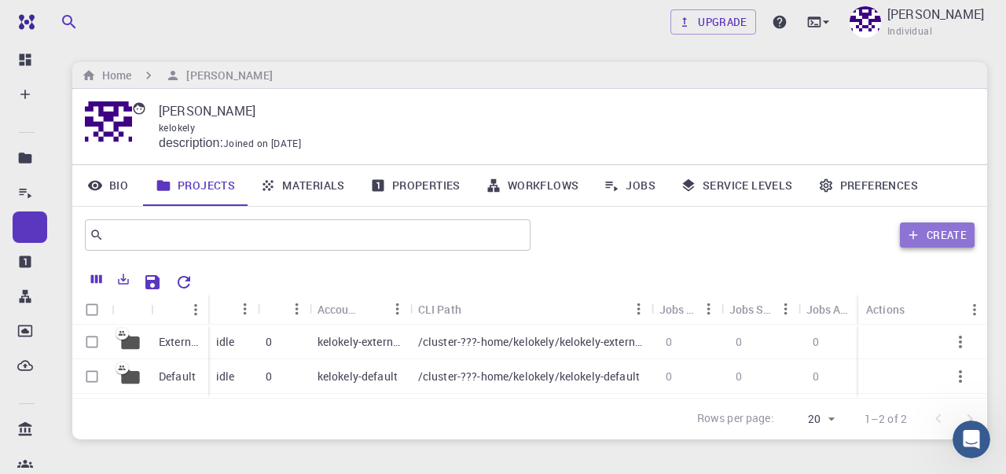
click at [909, 239] on icon "button" at bounding box center [913, 235] width 14 height 14
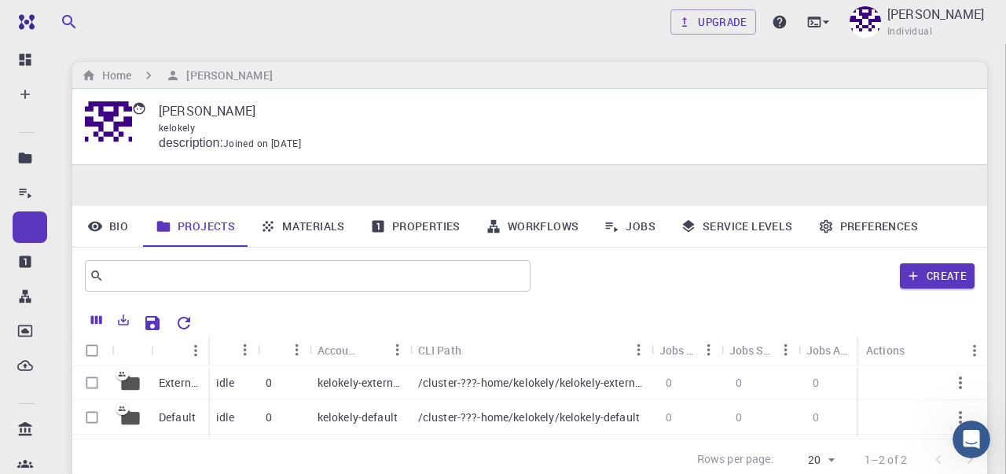
scroll to position [207, 0]
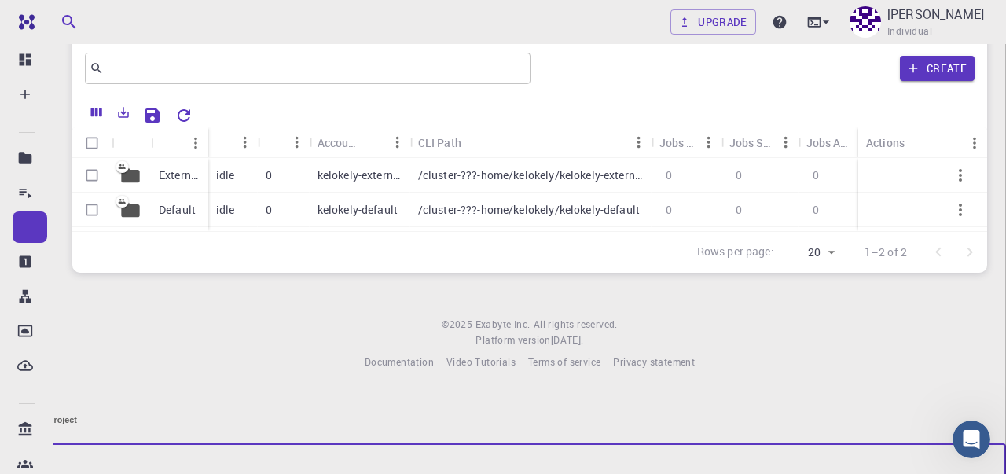
click at [369, 444] on input "Name" at bounding box center [503, 466] width 1006 height 44
type input "new"
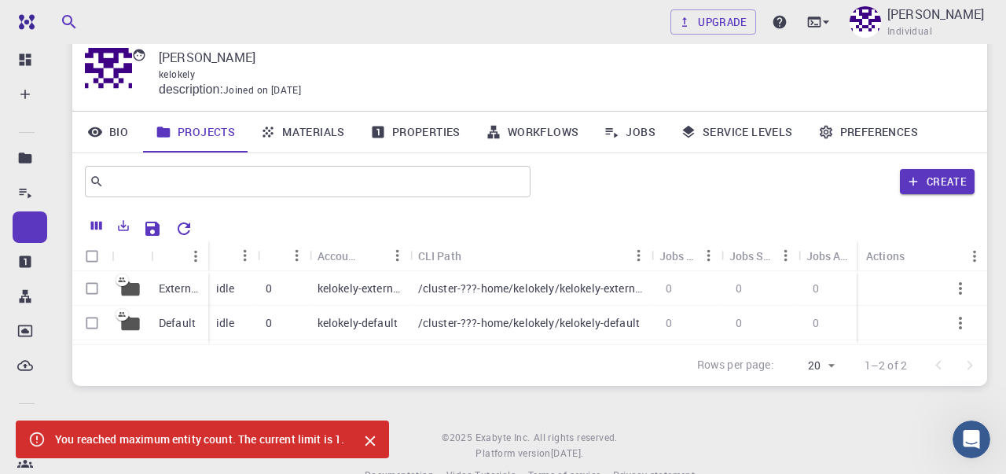
scroll to position [23, 0]
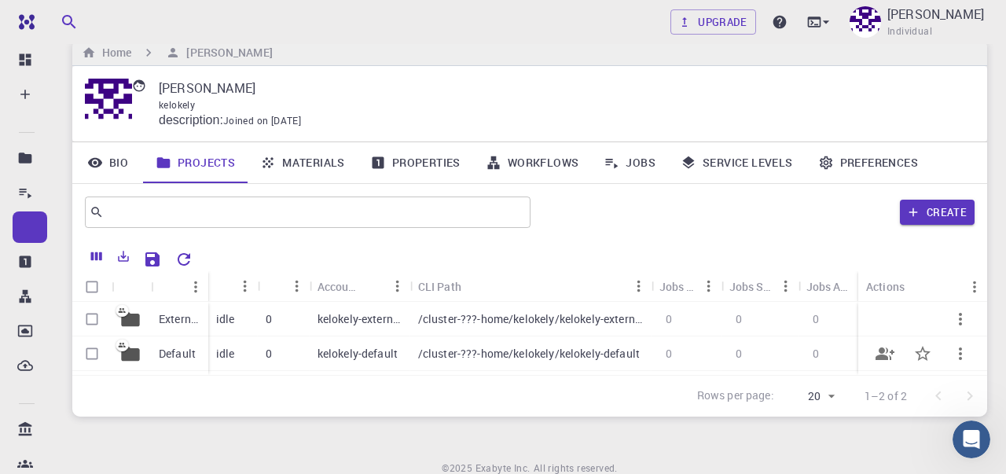
click at [90, 354] on input "Select row" at bounding box center [92, 354] width 30 height 30
checkbox input "true"
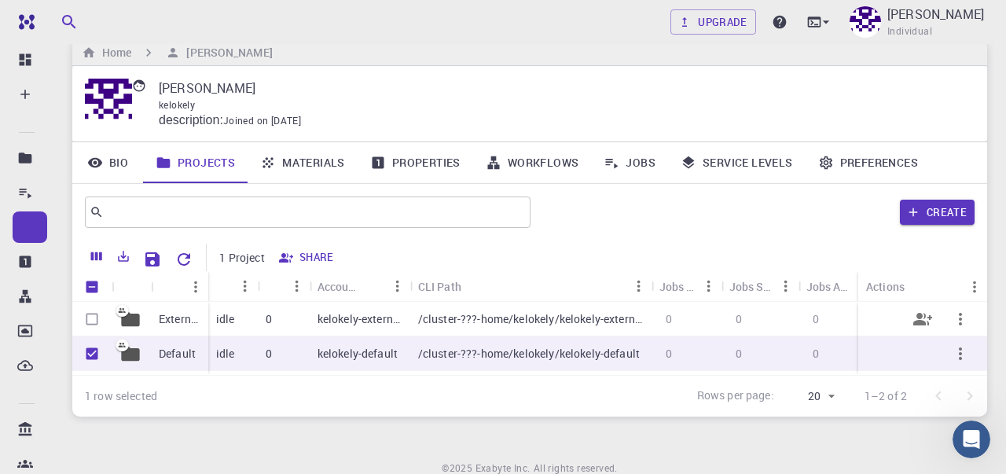
click at [90, 318] on input "Select row" at bounding box center [92, 319] width 30 height 30
checkbox input "true"
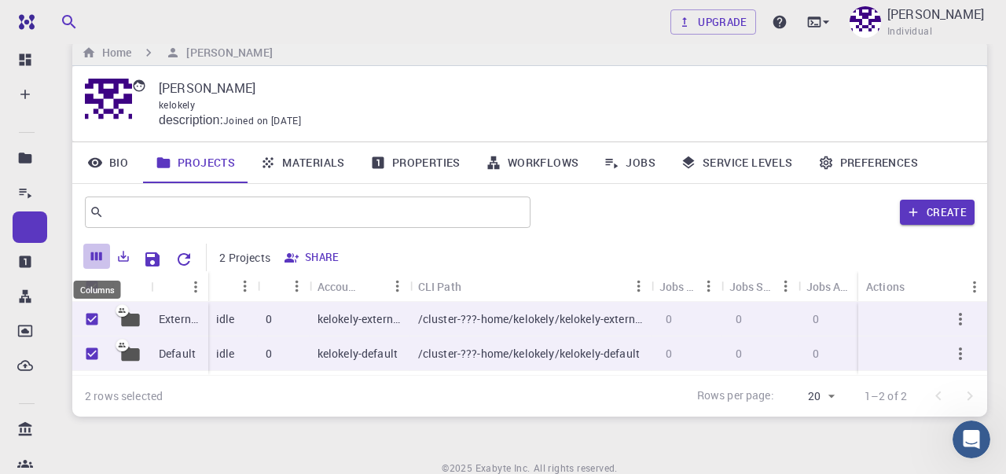
click at [94, 257] on icon "Columns" at bounding box center [97, 256] width 14 height 14
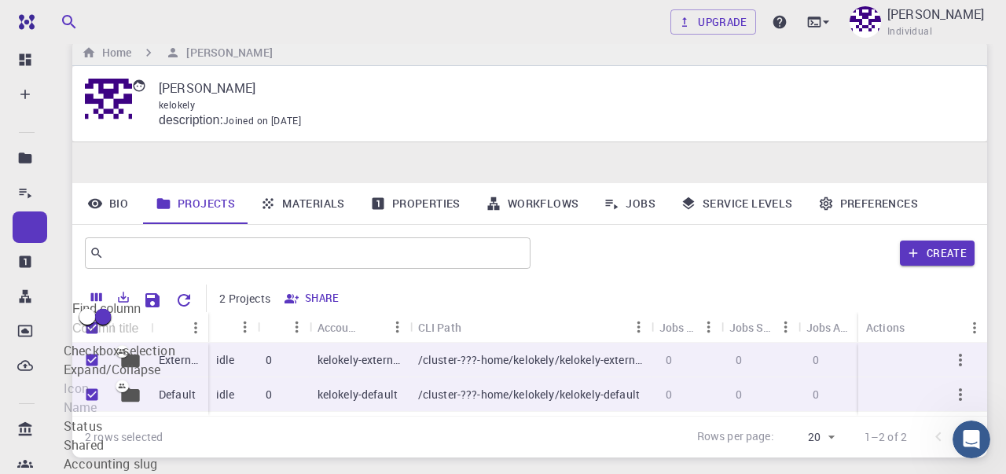
scroll to position [205, 0]
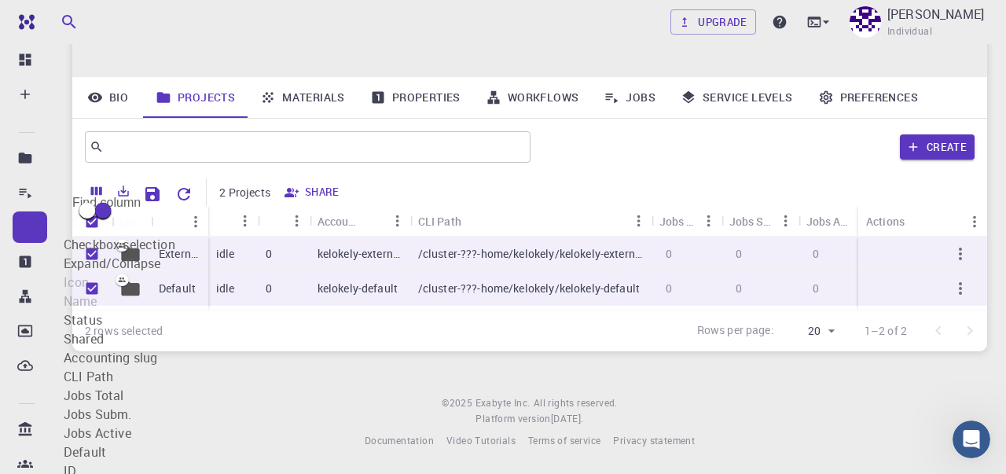
click at [433, 310] on div "External Default idle 0 kelokely-external /cluster-???-home/kelokely/kelokely-e…" at bounding box center [564, 273] width 984 height 73
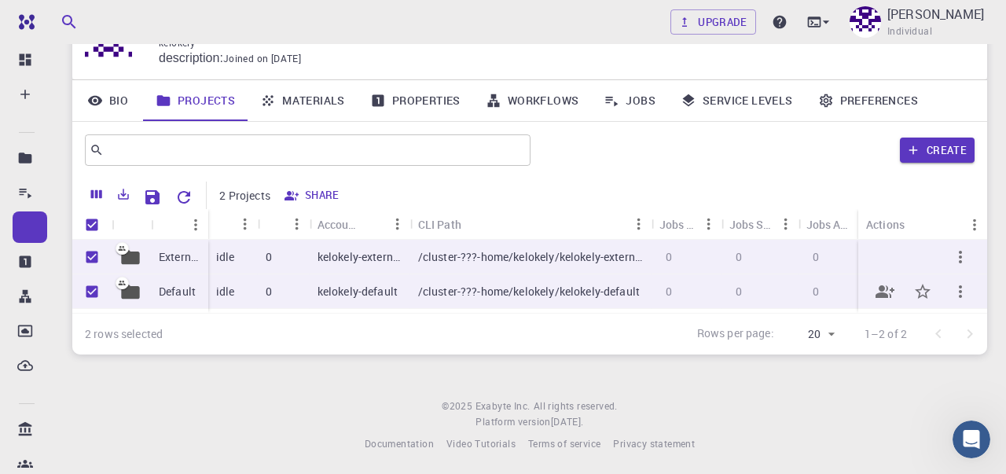
scroll to position [83, 0]
click at [259, 204] on p "2 Projects" at bounding box center [244, 197] width 51 height 16
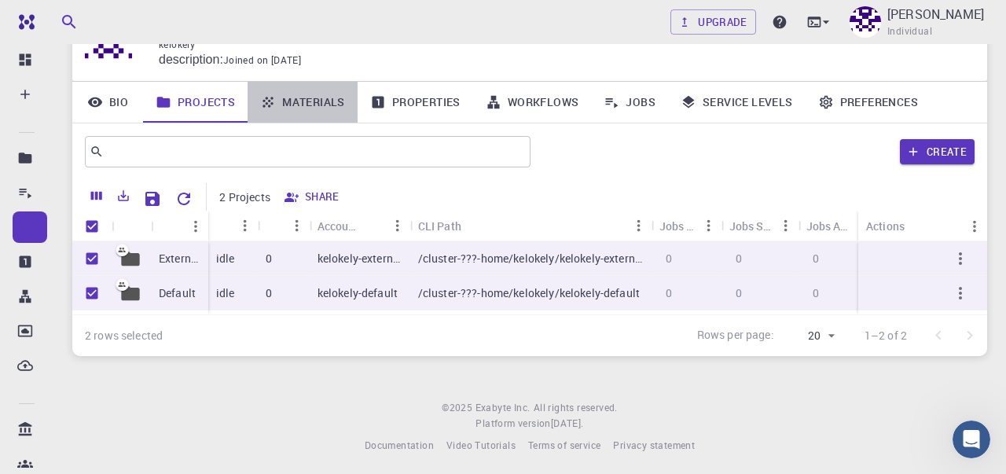
click at [302, 108] on link "Materials" at bounding box center [303, 102] width 110 height 41
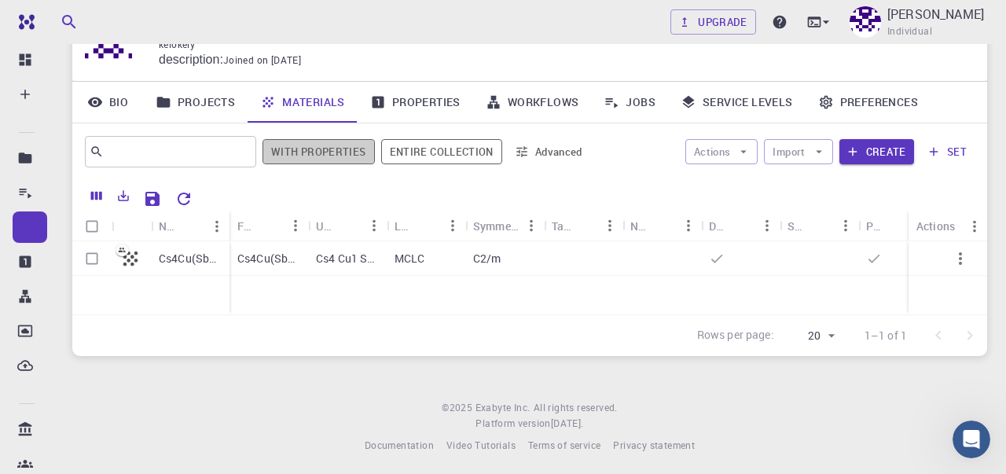
click at [325, 154] on button "With properties" at bounding box center [318, 151] width 112 height 25
click at [434, 166] on div "​ With properties Entire collection Advanced" at bounding box center [330, 152] width 490 height 38
click at [434, 160] on button "Entire collection" at bounding box center [426, 151] width 121 height 25
click at [533, 153] on button "Advanced" at bounding box center [517, 151] width 82 height 25
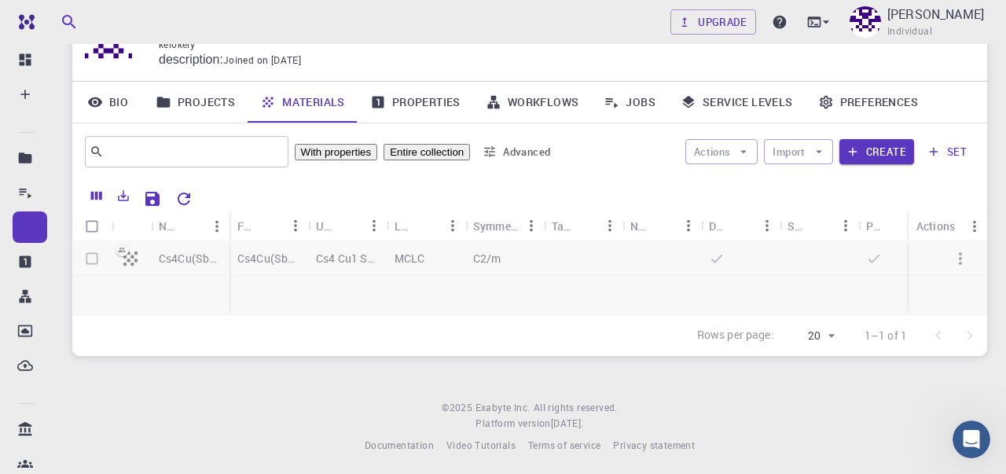
click at [536, 162] on div at bounding box center [503, 237] width 1006 height 474
click at [746, 155] on icon "button" at bounding box center [743, 152] width 14 height 14
click at [796, 160] on button "Import" at bounding box center [798, 151] width 68 height 25
click at [615, 196] on div at bounding box center [588, 197] width 776 height 28
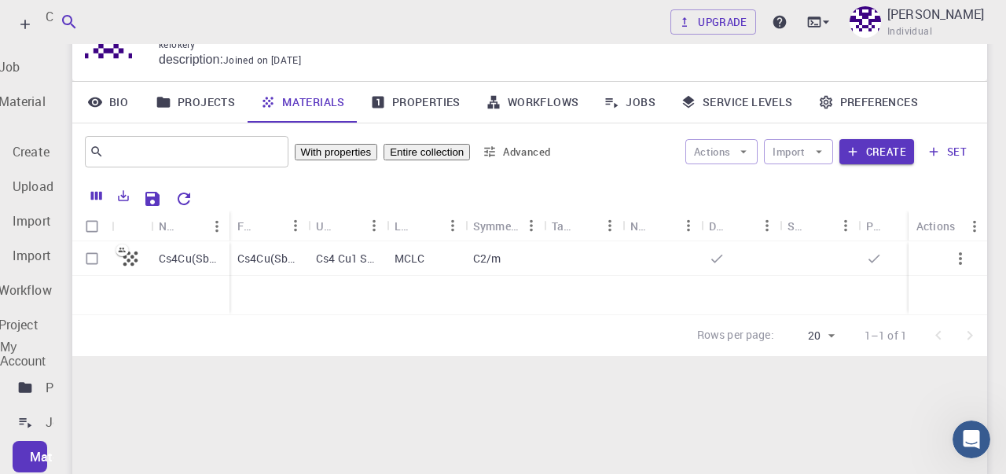
scroll to position [309, 0]
